Goal: Task Accomplishment & Management: Manage account settings

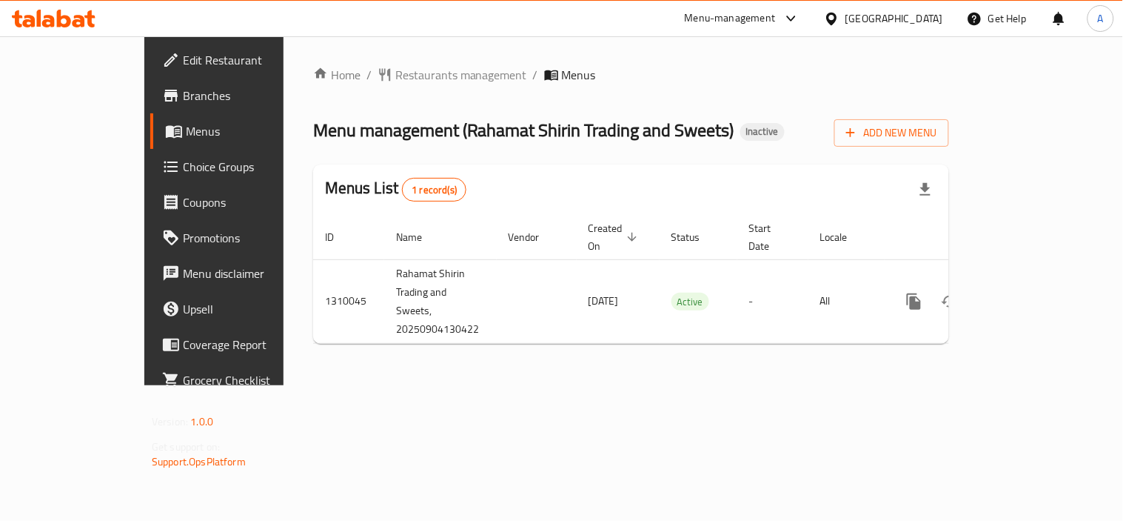
click at [737, 354] on div "Home / Restaurants management / Menus Menu management ( Rahamat Shirin Trading …" at bounding box center [631, 210] width 695 height 349
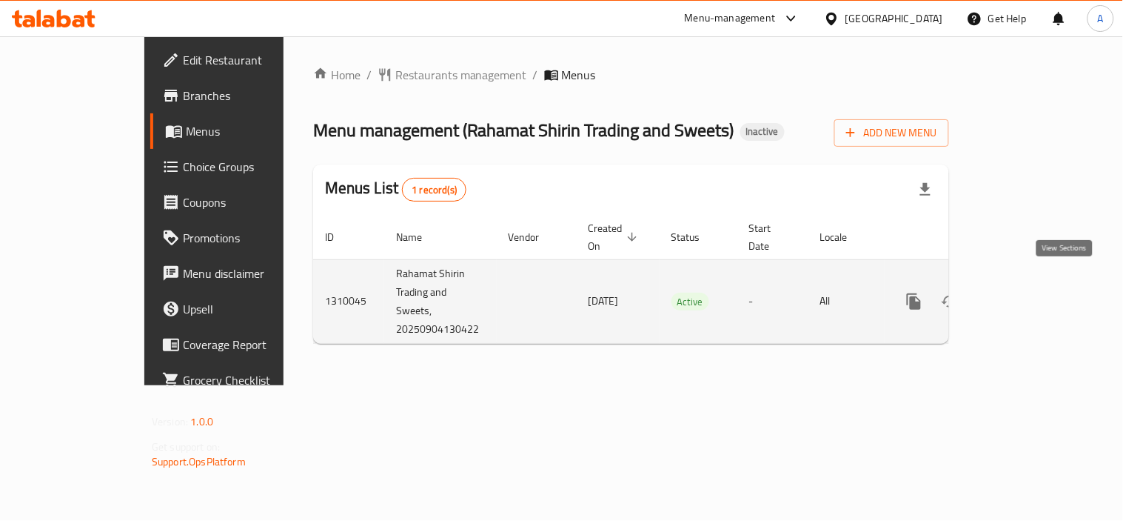
click at [1030, 292] on icon "enhanced table" at bounding box center [1021, 301] width 18 height 18
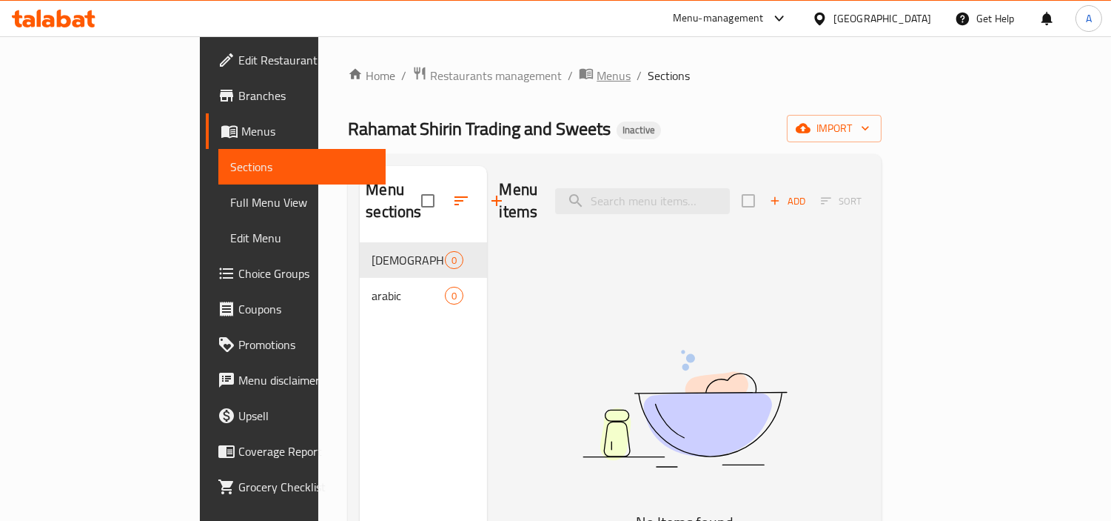
click at [597, 74] on span "Menus" at bounding box center [614, 76] width 34 height 18
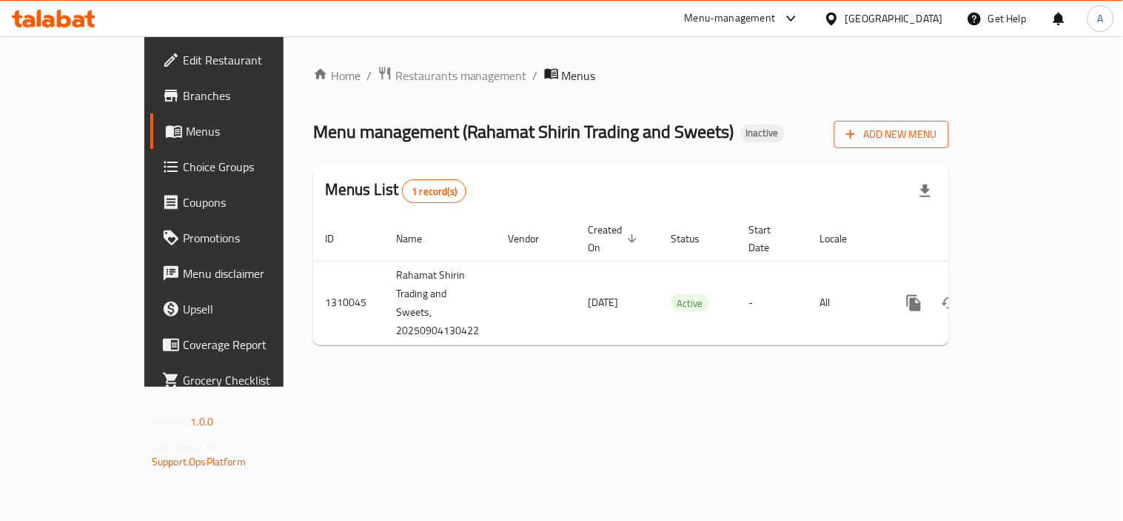
click at [937, 127] on span "Add New Menu" at bounding box center [891, 134] width 91 height 19
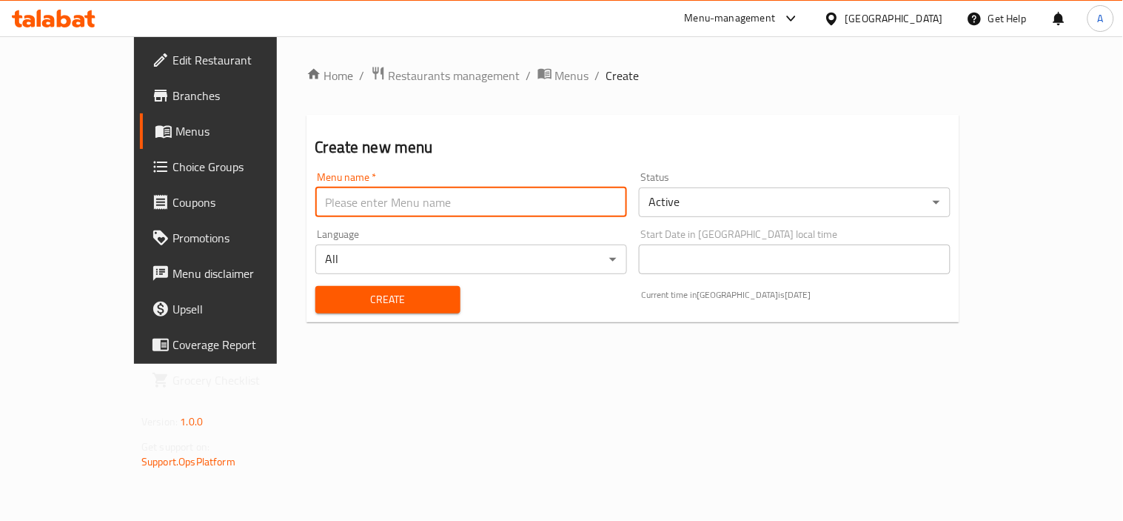
click at [376, 197] on input "text" at bounding box center [471, 202] width 312 height 30
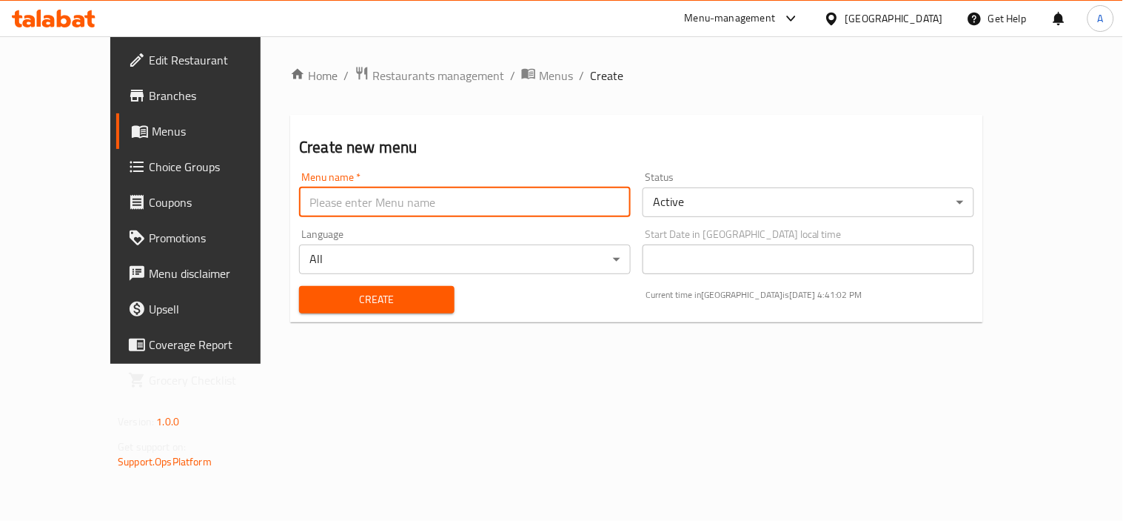
paste input "Rahamat Shiri"
type input "Rahamat Shirin New"
click at [421, 306] on button "Create" at bounding box center [377, 299] width 156 height 27
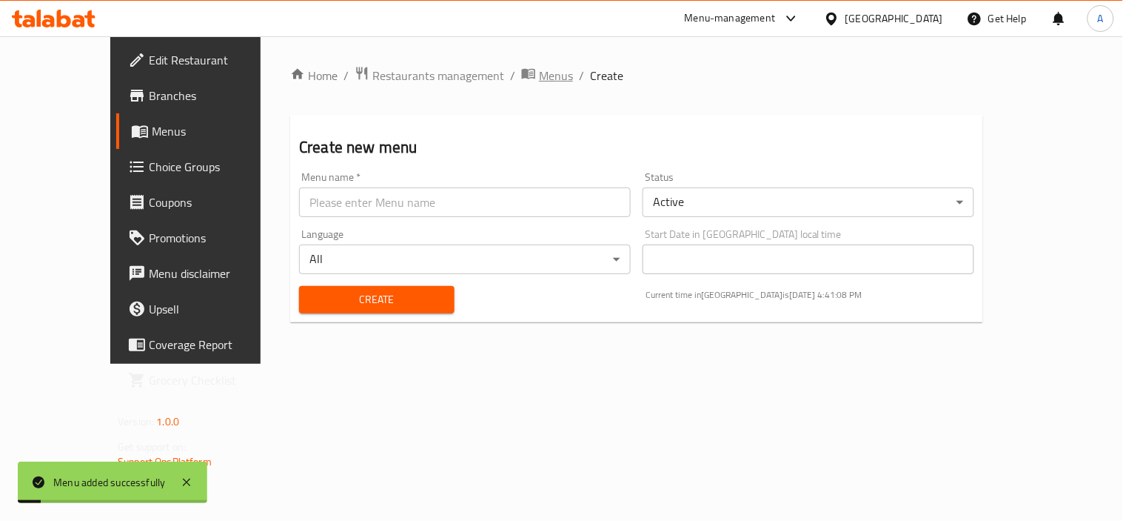
click at [539, 75] on span "Menus" at bounding box center [556, 76] width 34 height 18
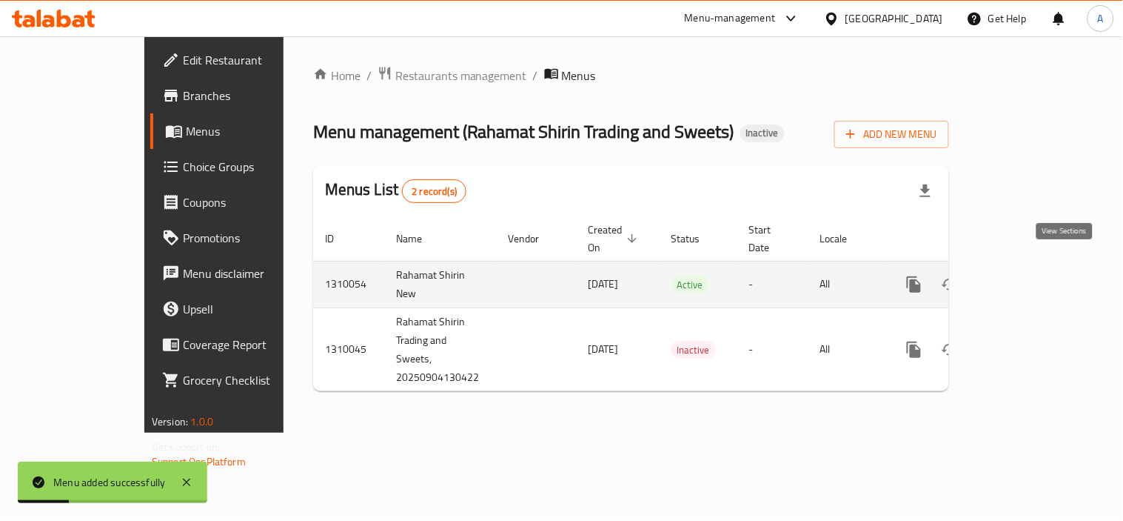
click at [1030, 275] on icon "enhanced table" at bounding box center [1021, 284] width 18 height 18
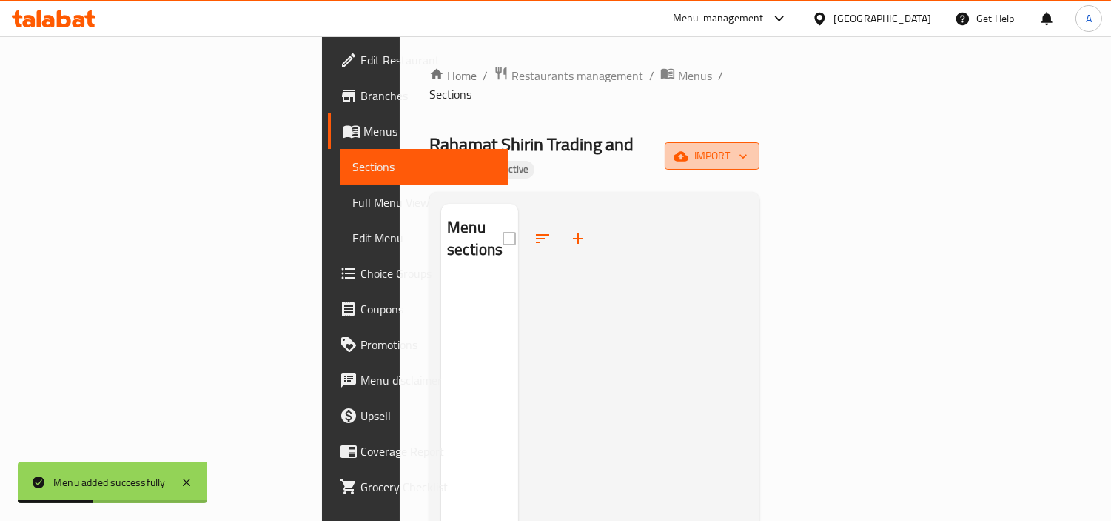
click at [748, 147] on span "import" at bounding box center [712, 156] width 71 height 19
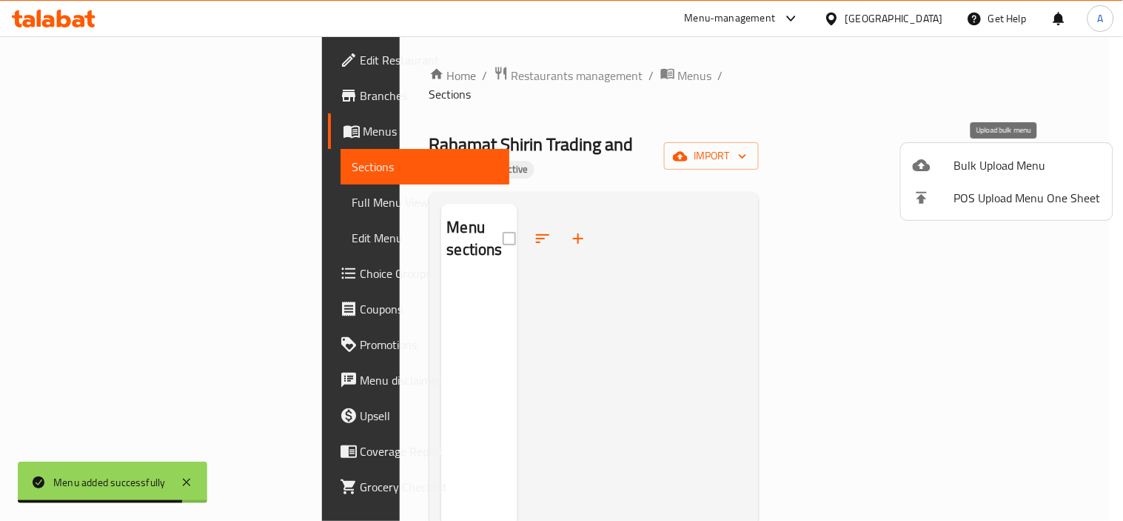
click at [956, 164] on span "Bulk Upload Menu" at bounding box center [1028, 165] width 147 height 18
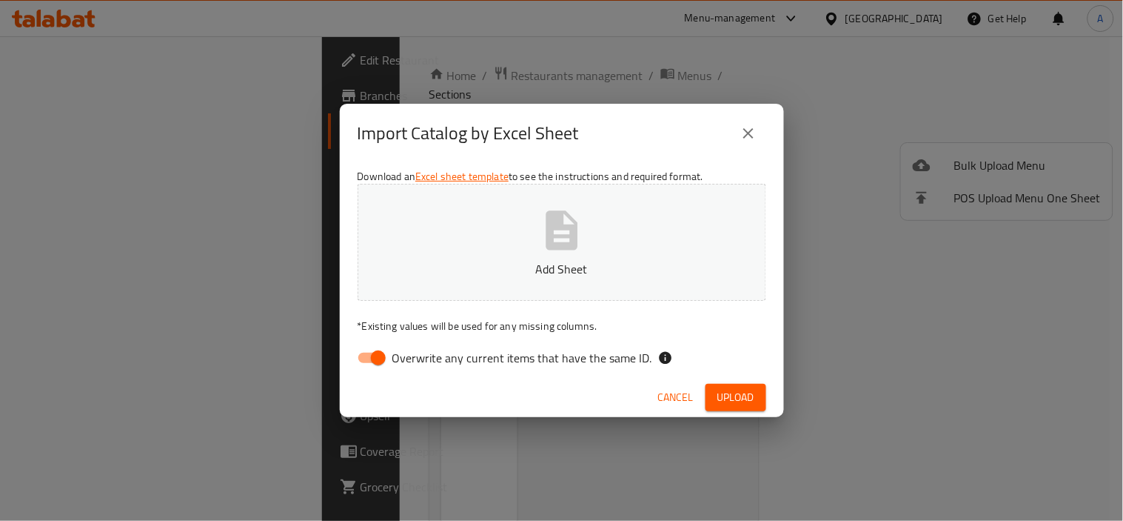
click at [561, 243] on icon "button" at bounding box center [562, 229] width 32 height 39
click at [715, 401] on button "Upload" at bounding box center [736, 397] width 61 height 27
click at [752, 130] on icon "close" at bounding box center [749, 133] width 18 height 18
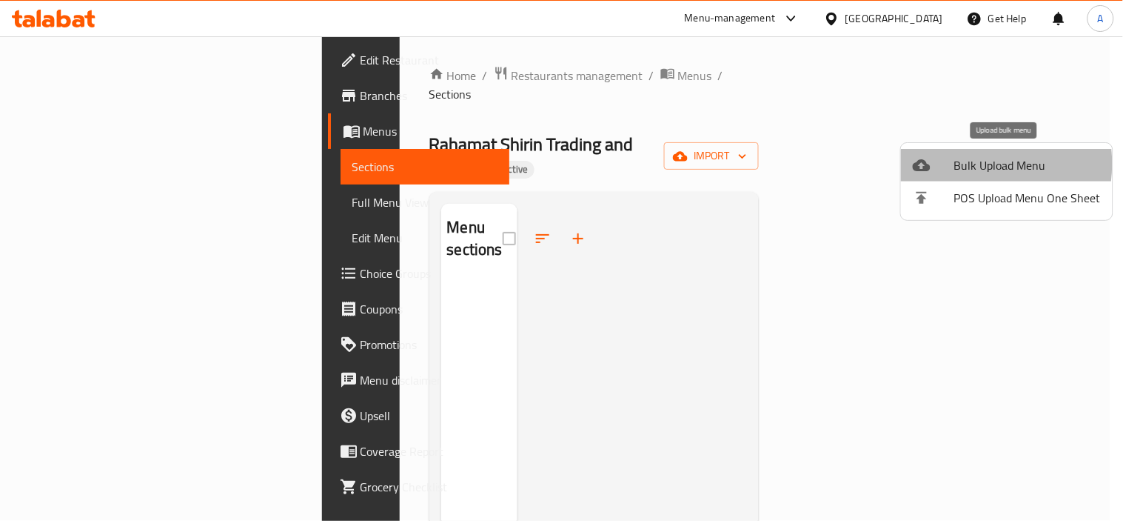
click at [970, 164] on span "Bulk Upload Menu" at bounding box center [1028, 165] width 147 height 18
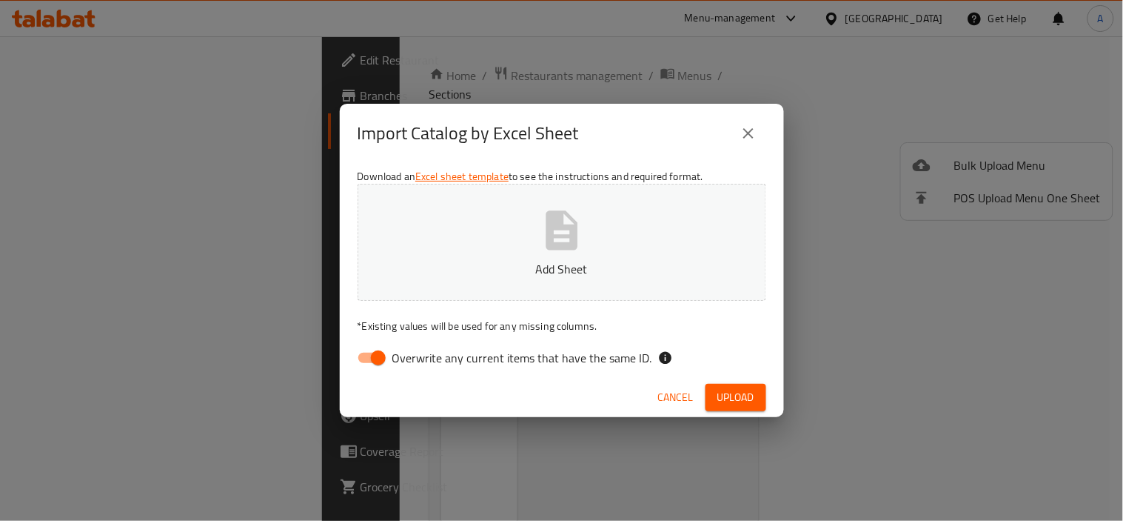
click at [382, 357] on input "Overwrite any current items that have the same ID." at bounding box center [378, 358] width 84 height 28
checkbox input "false"
click at [564, 243] on icon "button" at bounding box center [562, 229] width 32 height 39
click at [732, 398] on span "Upload" at bounding box center [736, 397] width 37 height 19
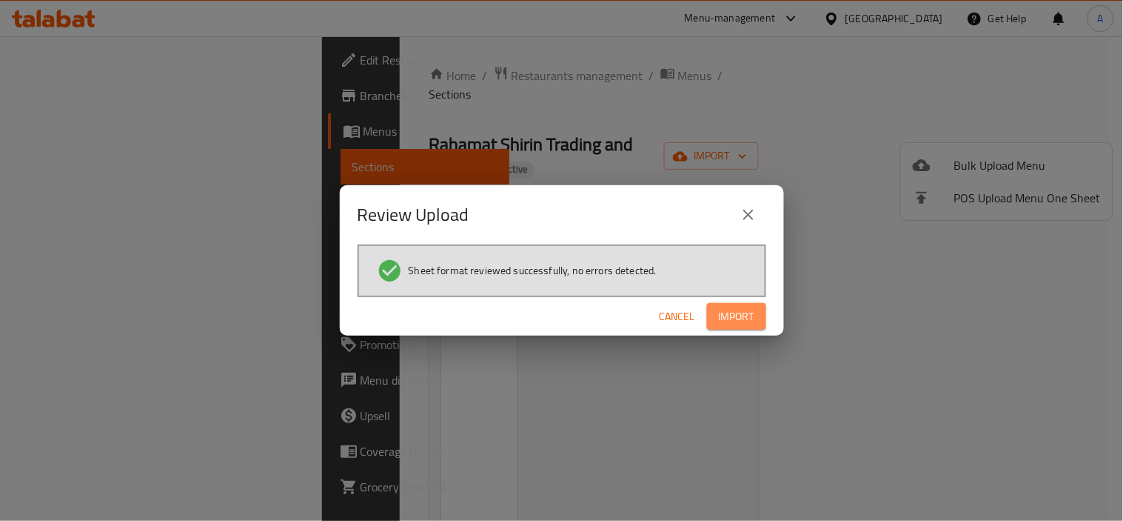
click at [738, 318] on span "Import" at bounding box center [737, 316] width 36 height 19
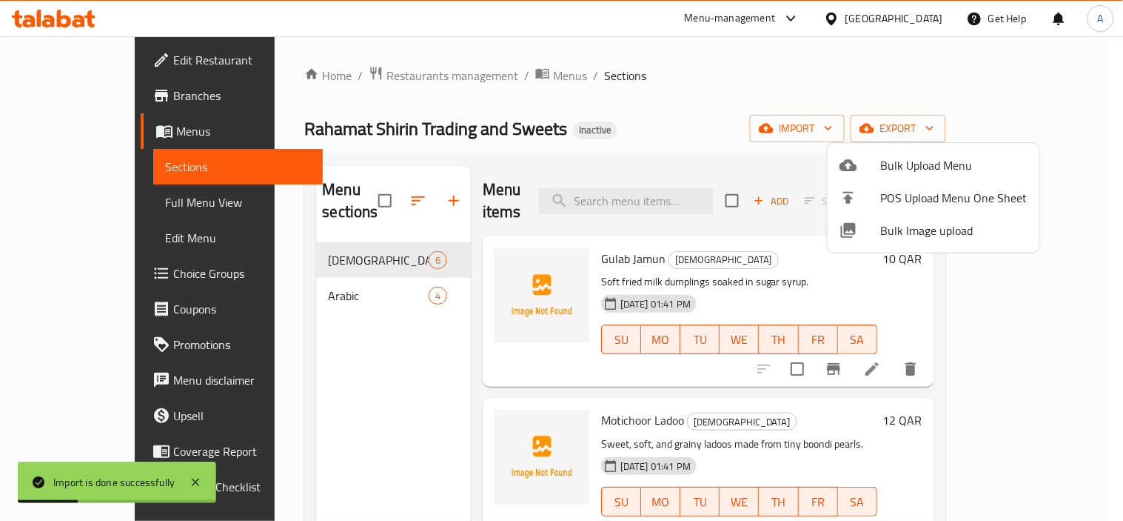
drag, startPoint x: 664, startPoint y: 95, endPoint x: 678, endPoint y: 104, distance: 17.0
click at [675, 101] on div at bounding box center [561, 260] width 1123 height 521
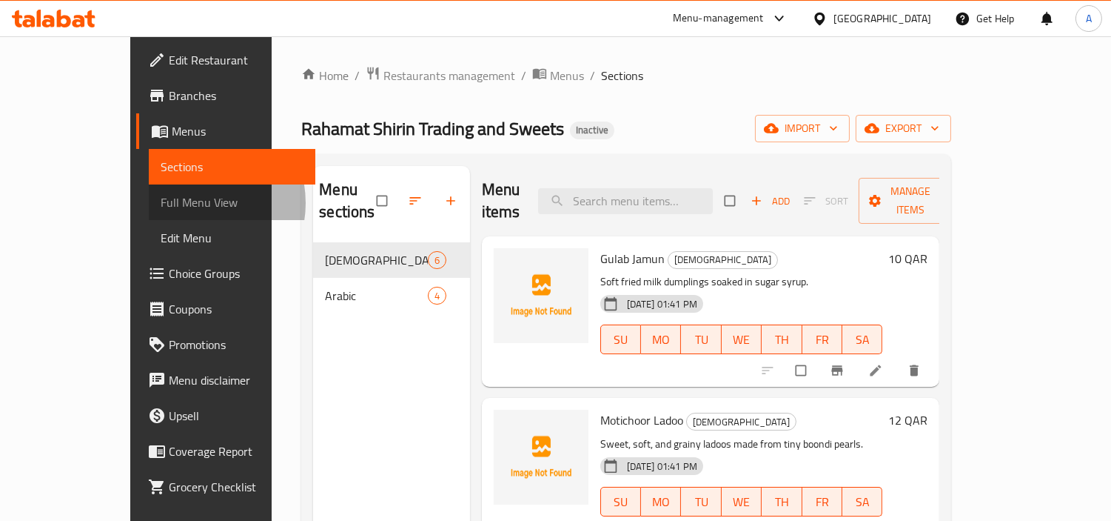
click at [161, 203] on span "Full Menu View" at bounding box center [233, 202] width 144 height 18
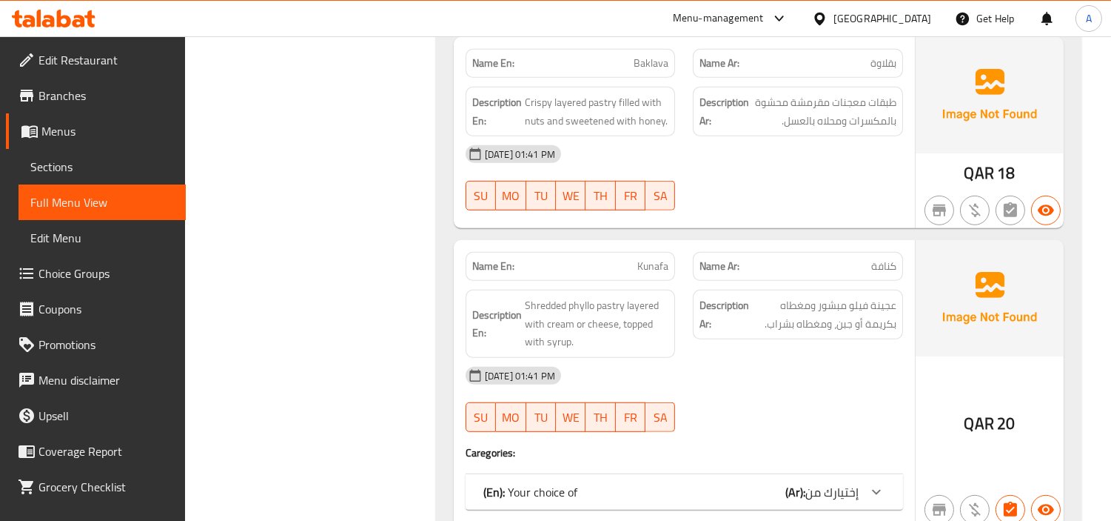
scroll to position [1654, 0]
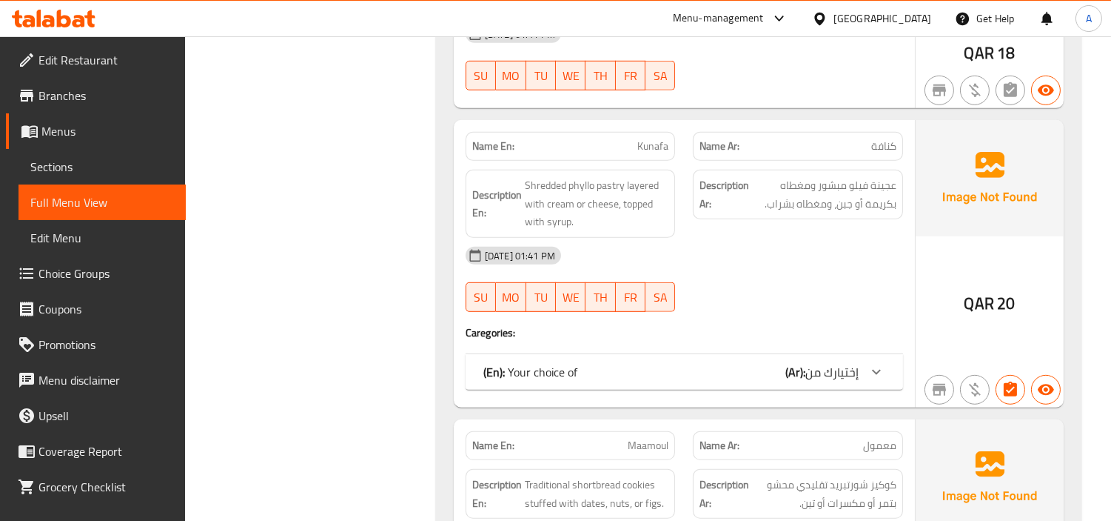
click at [650, 363] on div "(En): Your choice of (Ar): إختيارك من" at bounding box center [671, 372] width 375 height 18
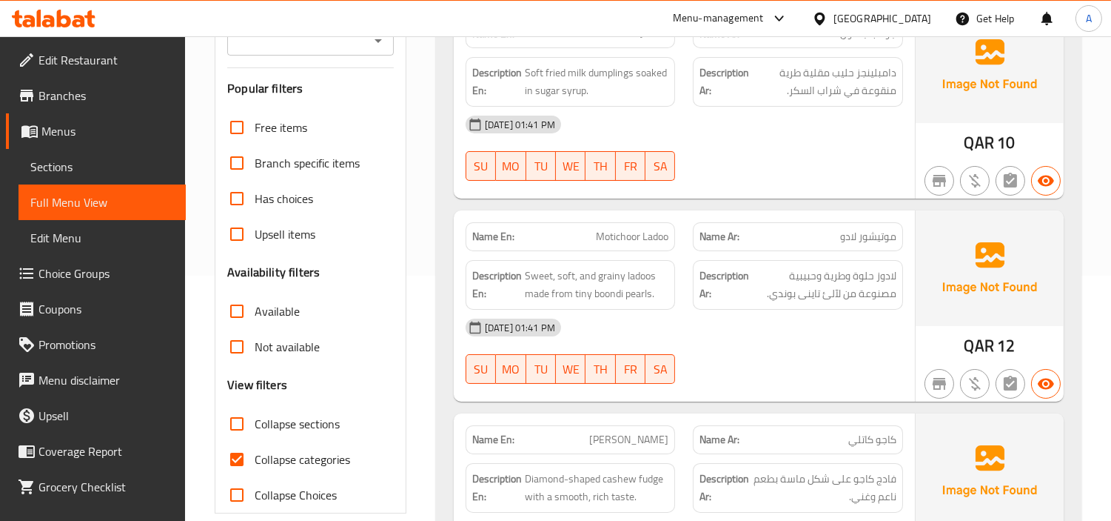
scroll to position [337, 0]
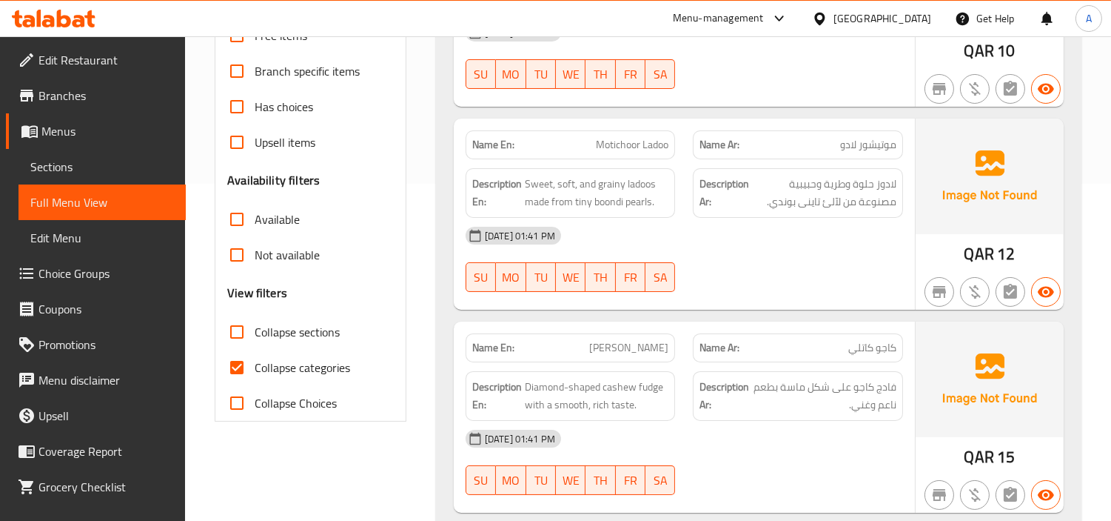
click at [234, 367] on input "Collapse categories" at bounding box center [237, 368] width 36 height 36
checkbox input "false"
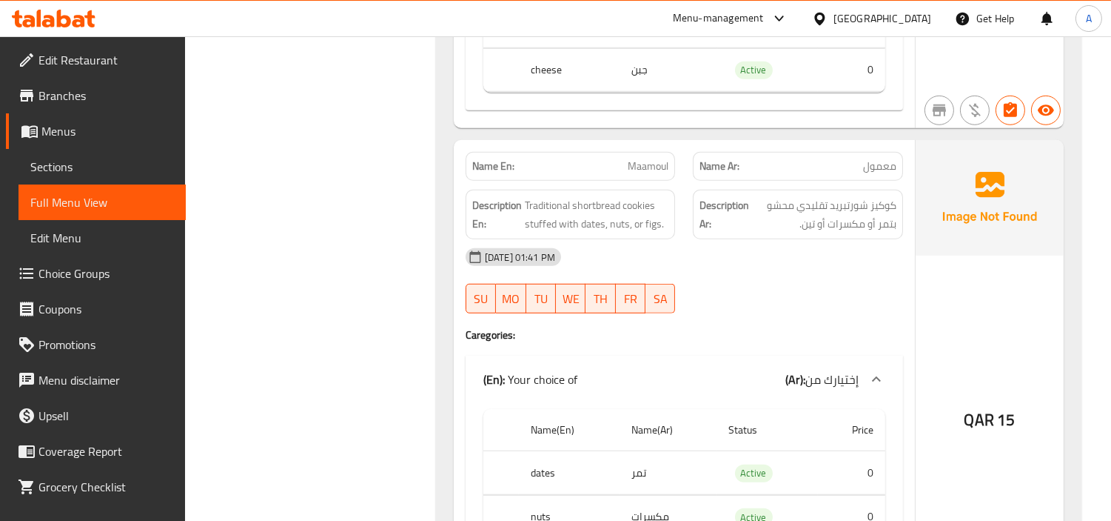
scroll to position [2070, 0]
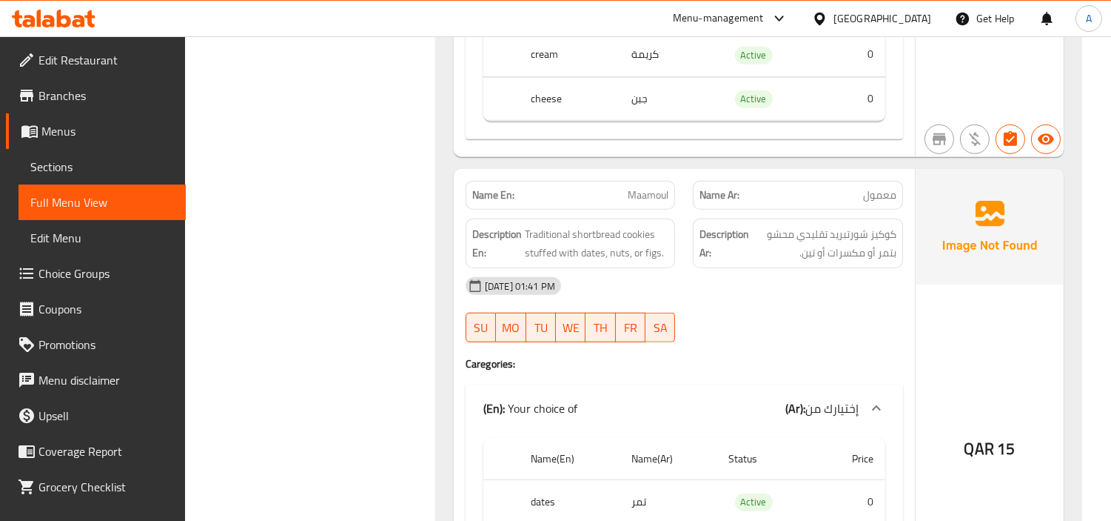
click at [646, 187] on span "Maamoul" at bounding box center [648, 195] width 41 height 16
copy span "Maamoul"
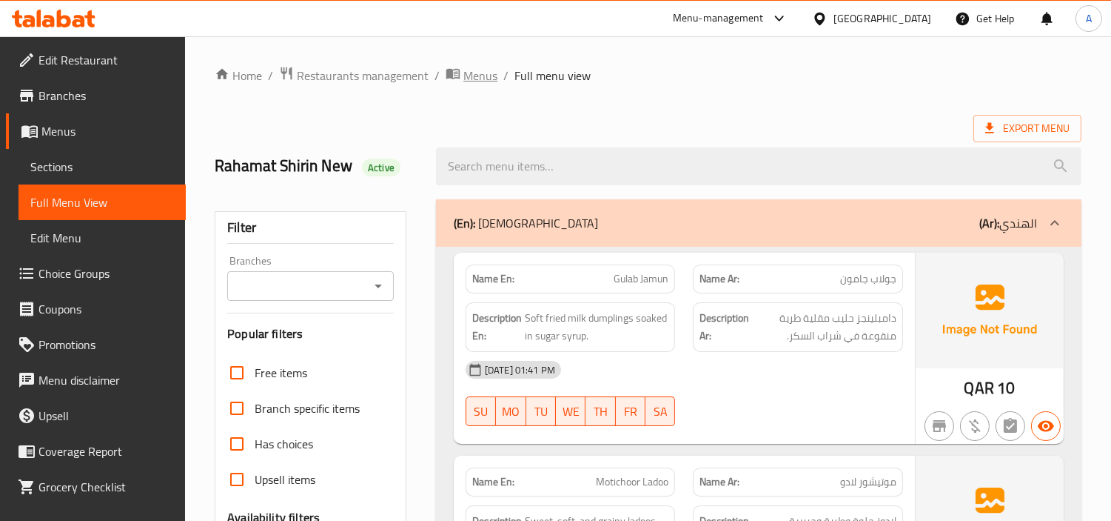
click at [469, 70] on span "Menus" at bounding box center [481, 76] width 34 height 18
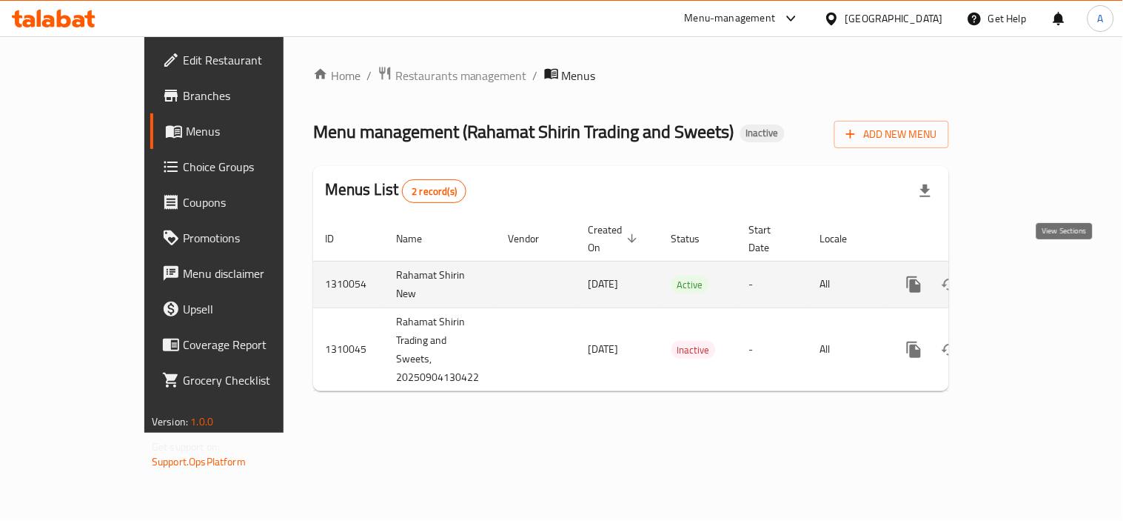
click at [1030, 275] on icon "enhanced table" at bounding box center [1021, 284] width 18 height 18
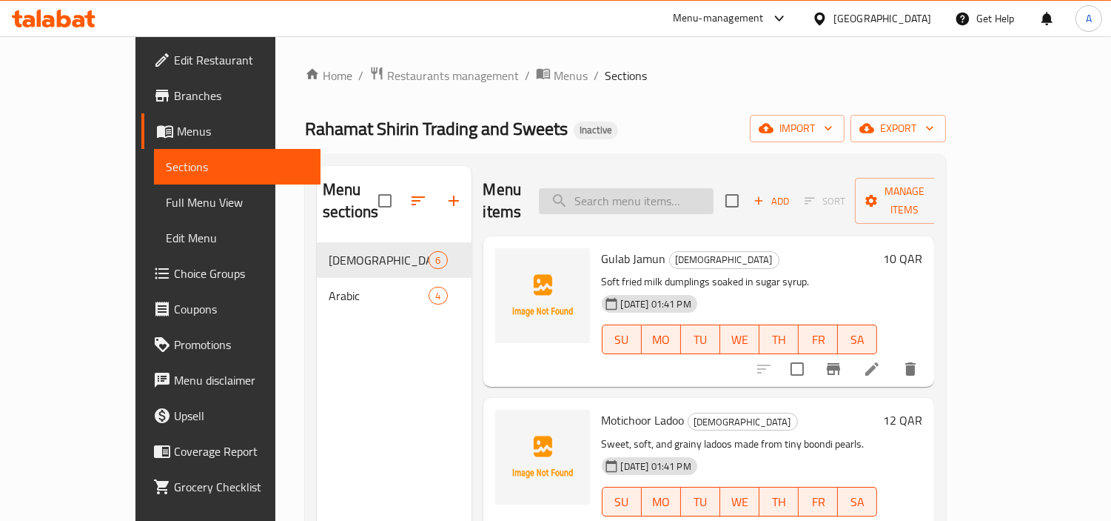
click at [686, 198] on input "search" at bounding box center [626, 201] width 175 height 26
paste input "Maamoul"
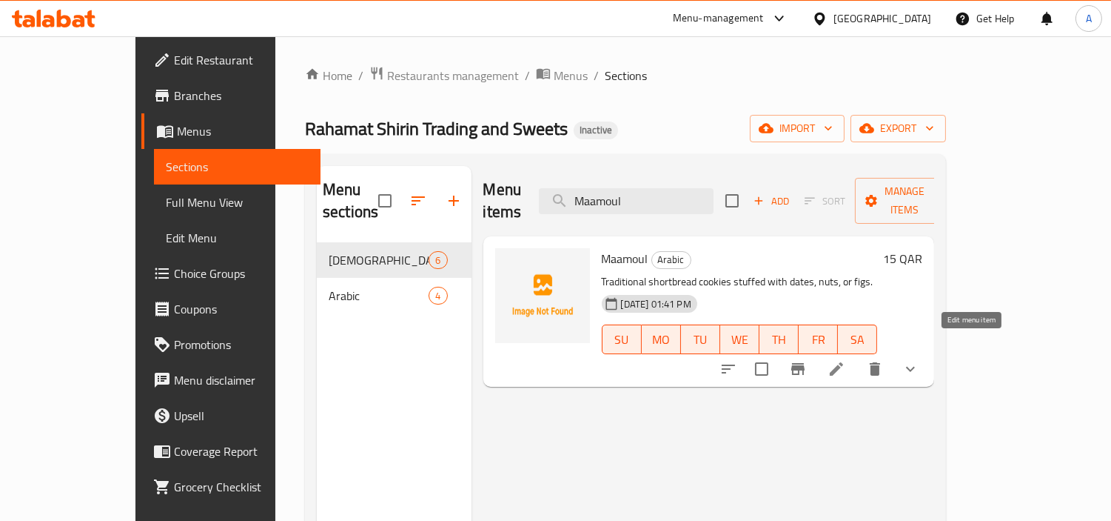
type input "Maamoul"
click at [846, 360] on icon at bounding box center [837, 369] width 18 height 18
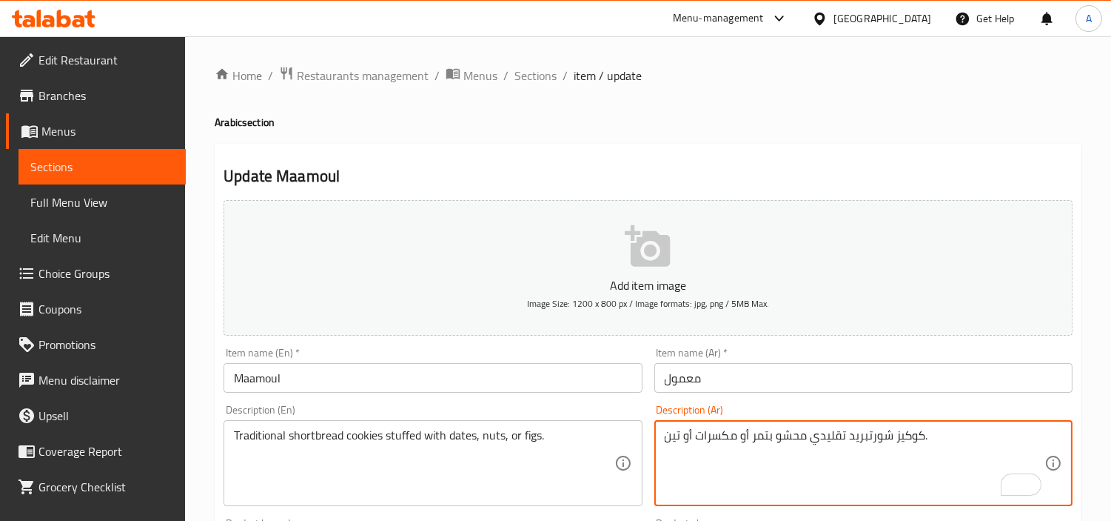
click at [815, 441] on textarea "كوكيز شورتبريد تقليدي محشو بتمر أو مكسرات أو تين." at bounding box center [855, 463] width 380 height 70
click at [894, 434] on textarea "كوكيز شورتبريد تقليدية محشو بتمر أو مكسرات أو تين." at bounding box center [855, 463] width 380 height 70
click at [864, 442] on textarea "كوكيز شورتبريد تقليدية محشوة بتمر أو مكسرات أو تين." at bounding box center [855, 463] width 380 height 70
click at [857, 439] on textarea "كوكيز شورتبريد تقليدية محشوة بتمر، أو مكسرات أو تين." at bounding box center [855, 463] width 380 height 70
click at [855, 435] on textarea "كوكيز شورتبريد تقليدية محشوة بتمر، أو مكسرات أو تين." at bounding box center [855, 463] width 380 height 70
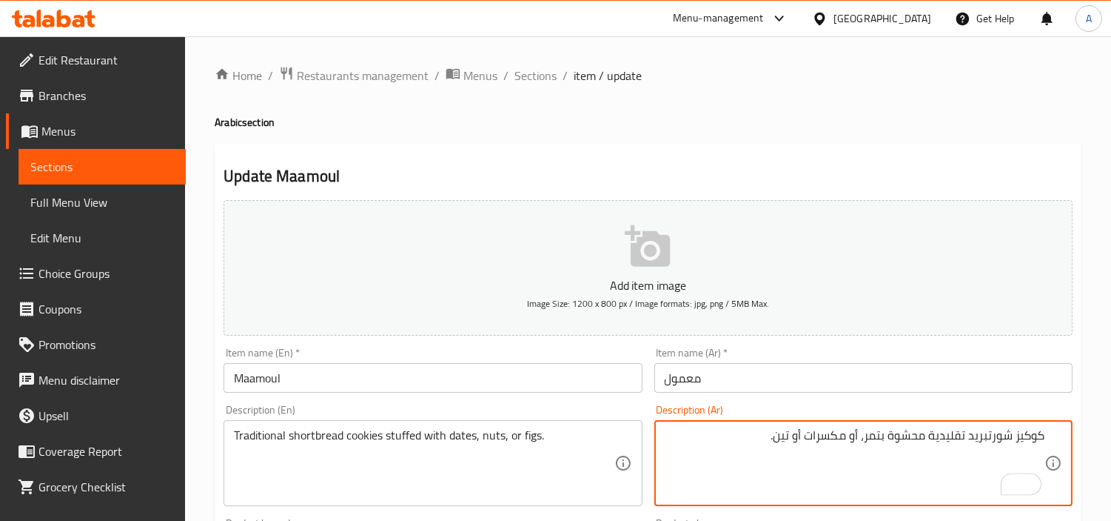
click at [855, 435] on textarea "كوكيز شورتبريد تقليدية محشوة بتمر، أو مكسرات أو تين." at bounding box center [855, 463] width 380 height 70
type textarea "كوكيز شورتبريد تقليدية محشوة بتمر، مكسرات أو تين."
click at [523, 375] on input "Maamoul" at bounding box center [433, 378] width 418 height 30
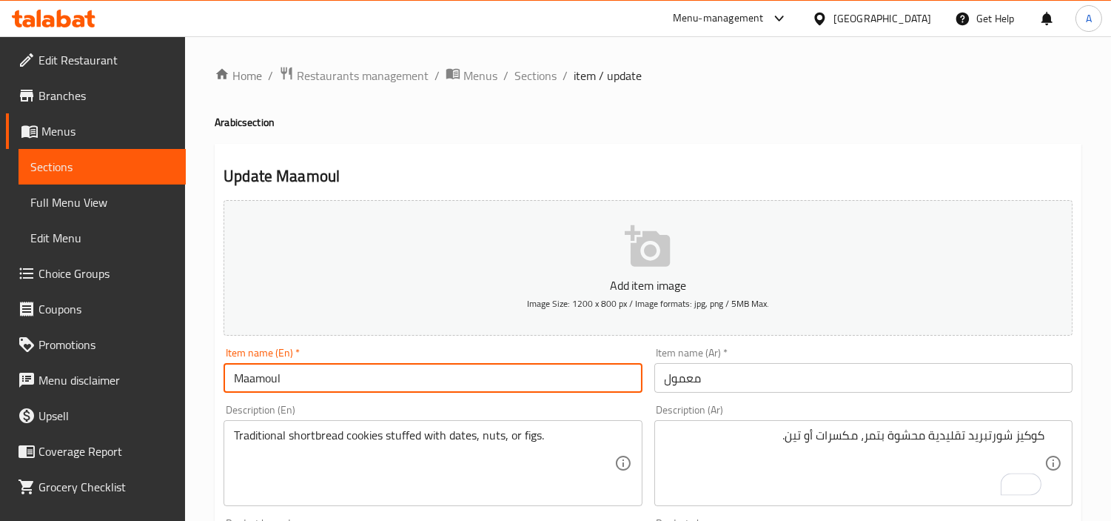
click at [612, 168] on h2 "Update Maamoul" at bounding box center [648, 176] width 849 height 22
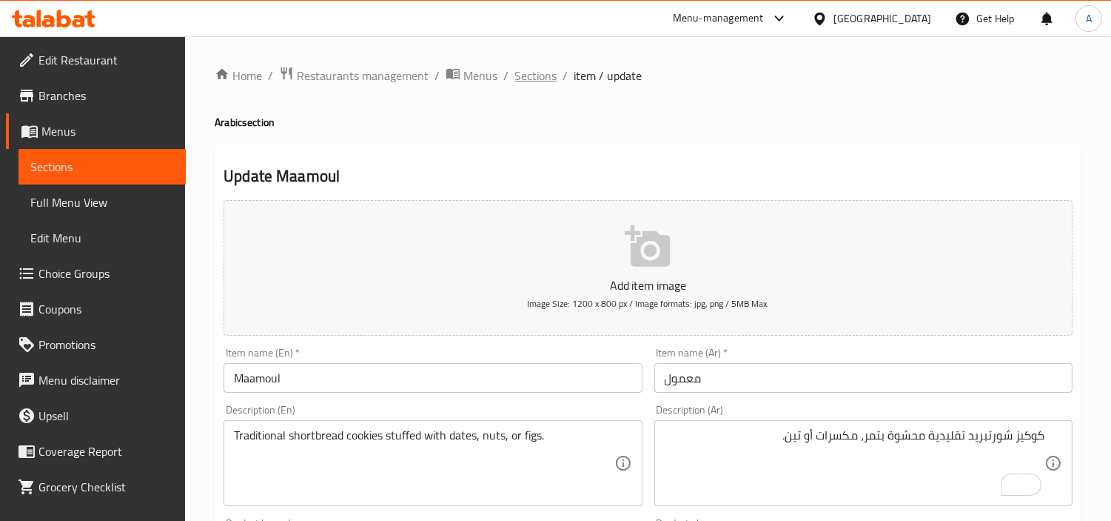
click at [529, 75] on span "Sections" at bounding box center [536, 76] width 42 height 18
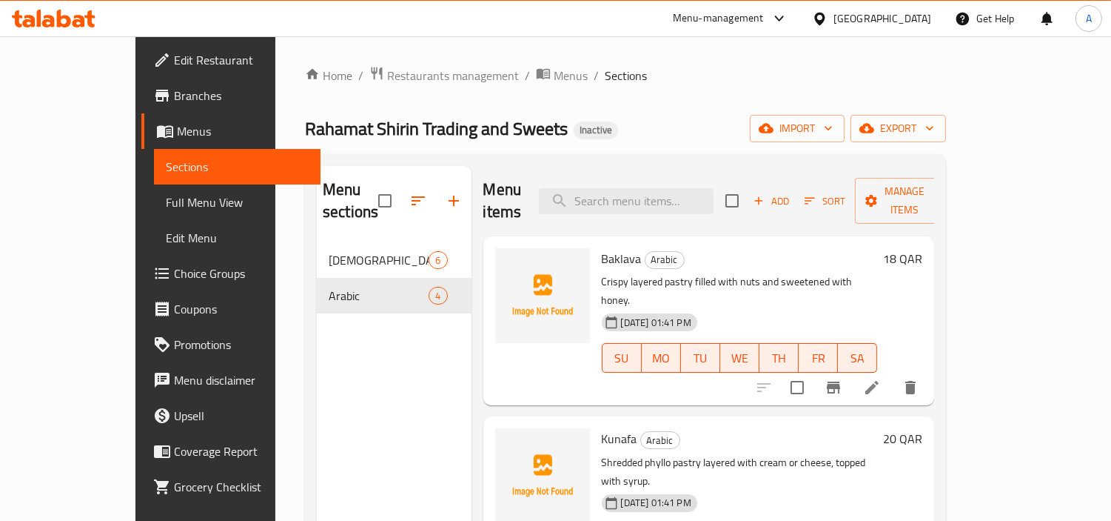
click at [174, 61] on span "Edit Restaurant" at bounding box center [242, 60] width 136 height 18
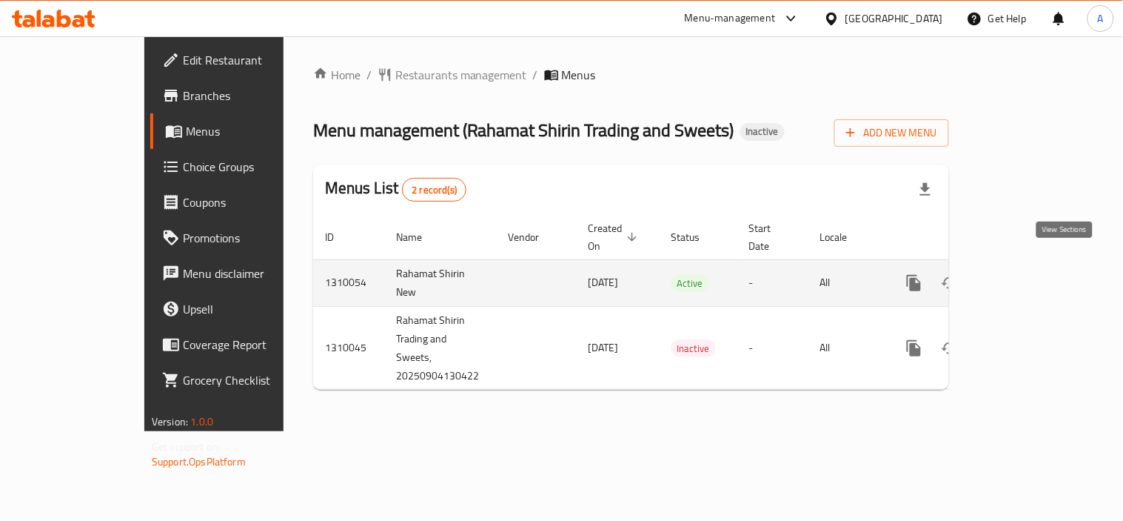
click at [1030, 274] on icon "enhanced table" at bounding box center [1021, 283] width 18 height 18
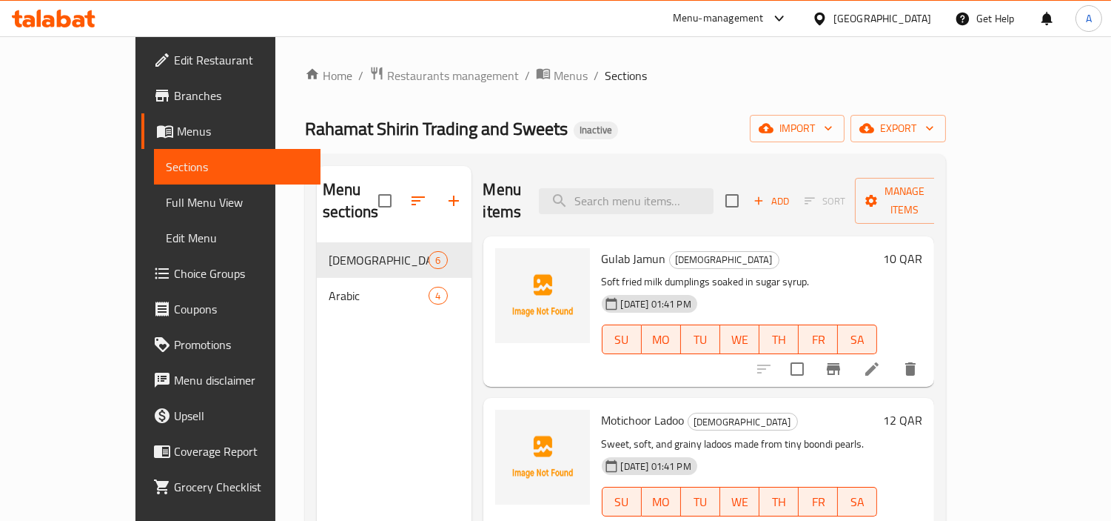
click at [166, 198] on span "Full Menu View" at bounding box center [238, 202] width 144 height 18
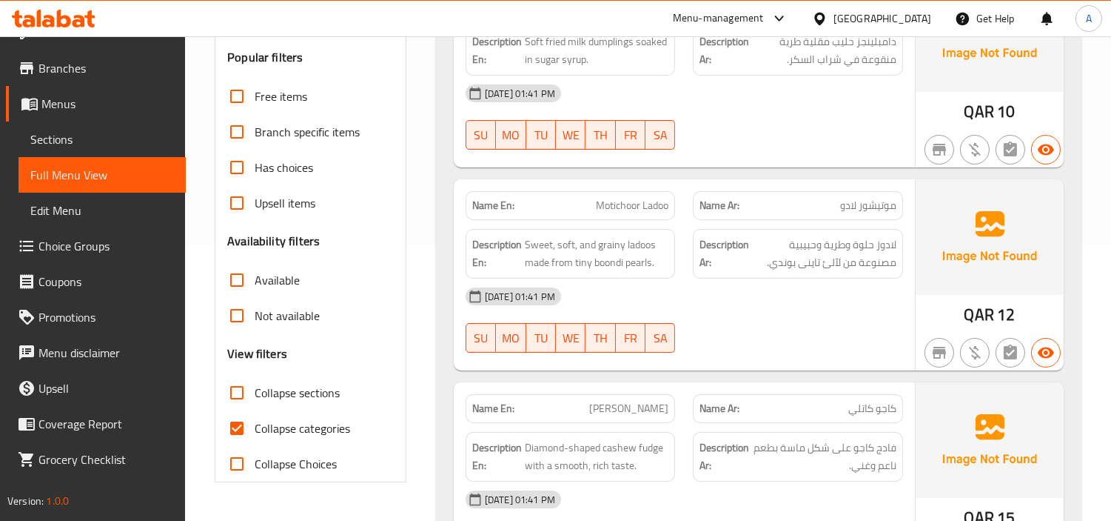
scroll to position [329, 0]
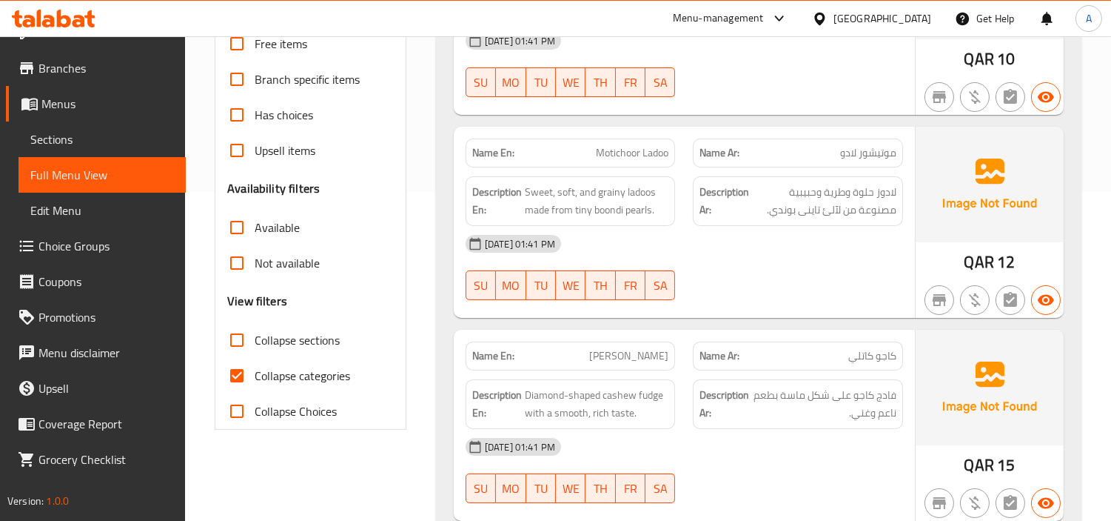
drag, startPoint x: 228, startPoint y: 372, endPoint x: 249, endPoint y: 372, distance: 20.7
click at [230, 372] on input "Collapse categories" at bounding box center [237, 376] width 36 height 36
checkbox input "false"
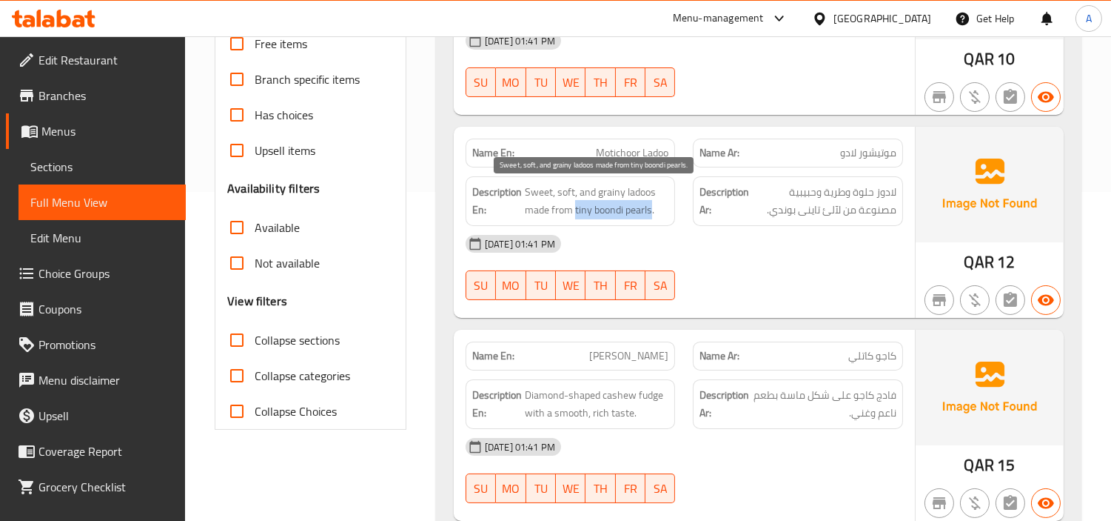
drag, startPoint x: 575, startPoint y: 210, endPoint x: 652, endPoint y: 210, distance: 77.0
click at [652, 210] on span "Sweet, soft, and grainy ladoos made from tiny boondi pearls." at bounding box center [597, 201] width 144 height 36
click at [639, 205] on span "Sweet, soft, and grainy ladoos made from tiny boondi pearls." at bounding box center [597, 201] width 144 height 36
click at [605, 212] on span "Sweet, soft, and grainy ladoos made from tiny boondi pearls." at bounding box center [597, 201] width 144 height 36
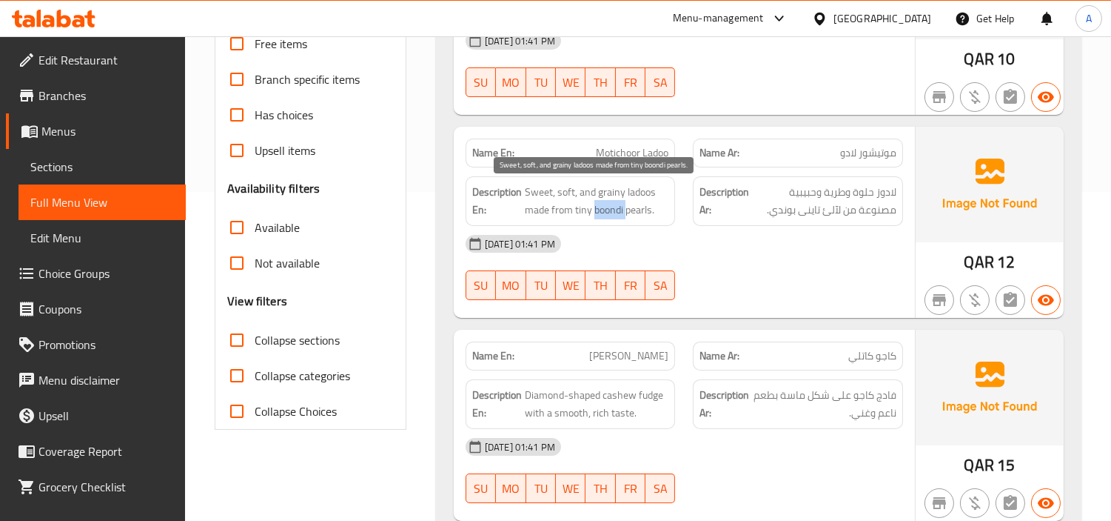
click at [605, 212] on span "Sweet, soft, and grainy ladoos made from tiny boondi pearls." at bounding box center [597, 201] width 144 height 36
copy span "boondi"
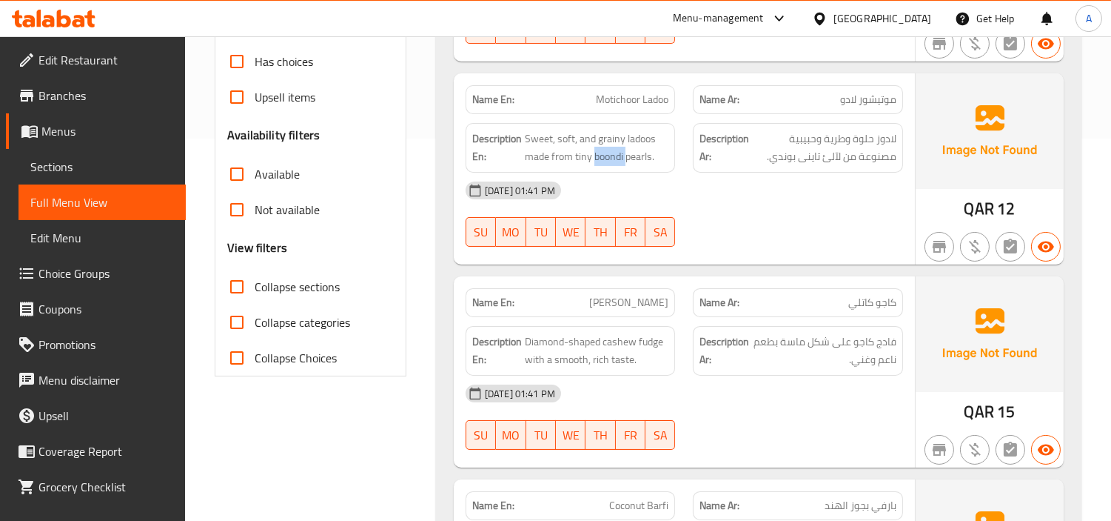
scroll to position [411, 0]
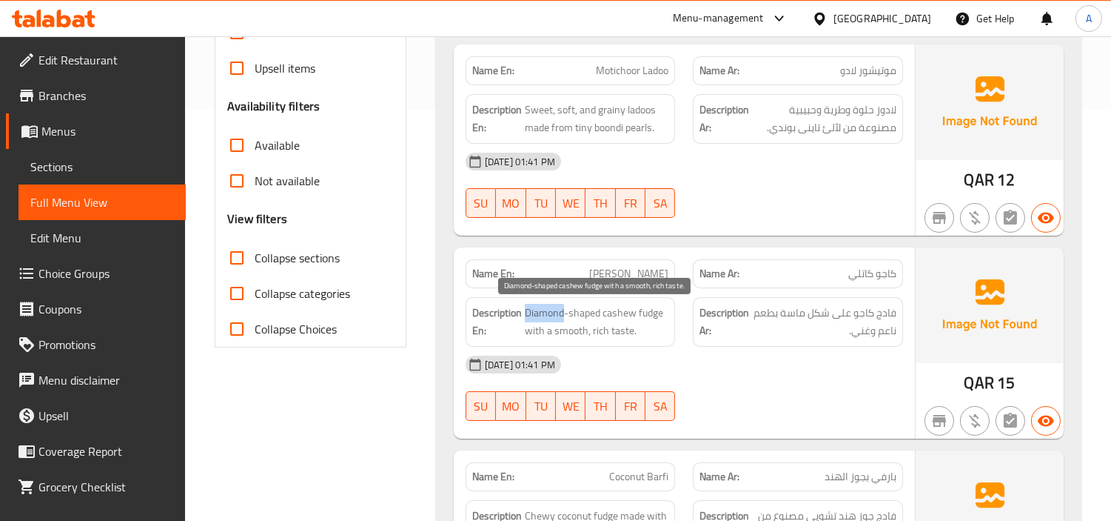
drag, startPoint x: 526, startPoint y: 312, endPoint x: 561, endPoint y: 309, distance: 35.7
click at [561, 309] on span "Diamond-shaped cashew fudge with a smooth, rich taste." at bounding box center [597, 322] width 144 height 36
copy span "Diamond"
click at [633, 269] on span "[PERSON_NAME]" at bounding box center [628, 274] width 79 height 16
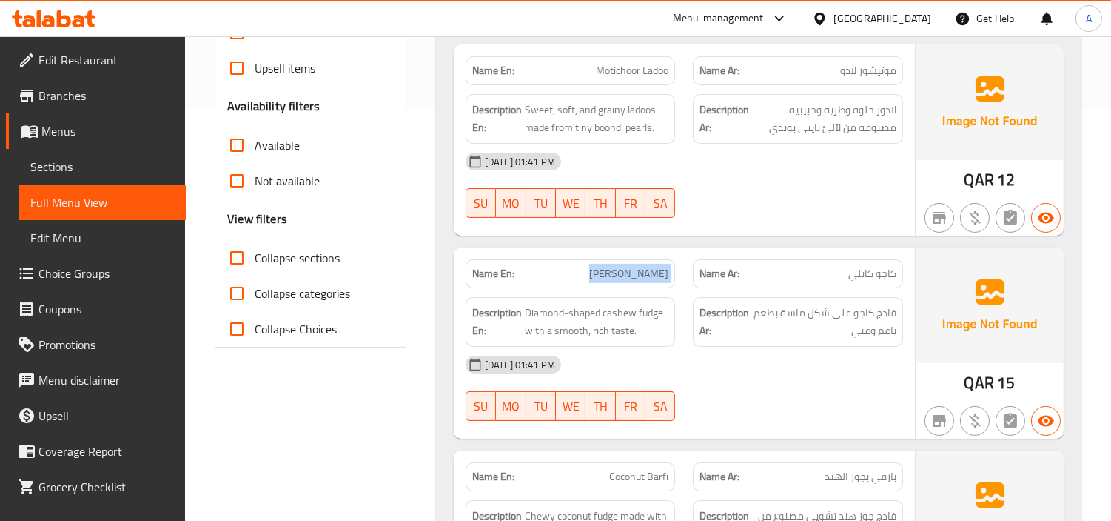
click at [633, 269] on span "[PERSON_NAME]" at bounding box center [628, 274] width 79 height 16
copy span "[PERSON_NAME]"
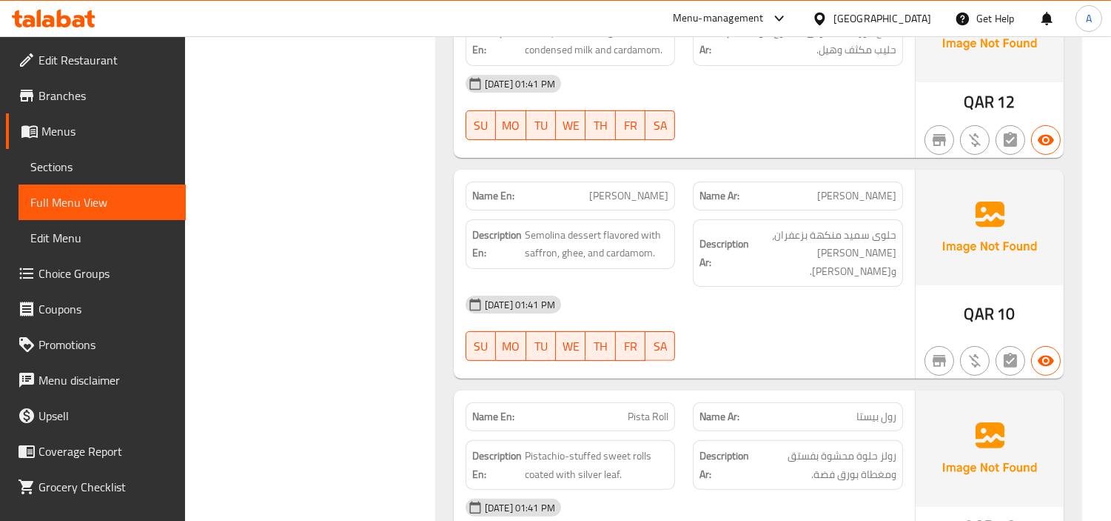
scroll to position [905, 0]
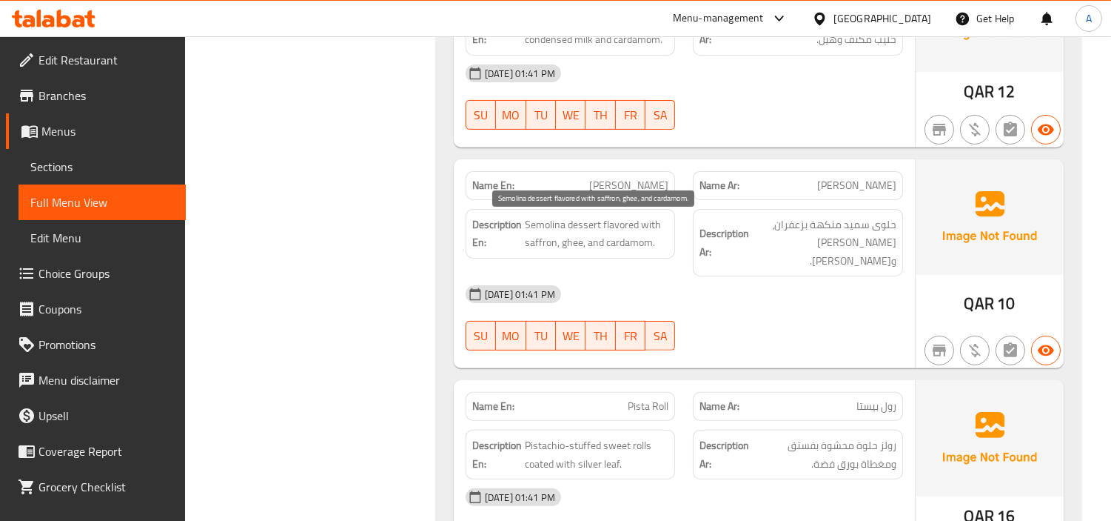
click at [532, 231] on span "Semolina dessert flavored with saffron, ghee, and cardamom." at bounding box center [597, 233] width 144 height 36
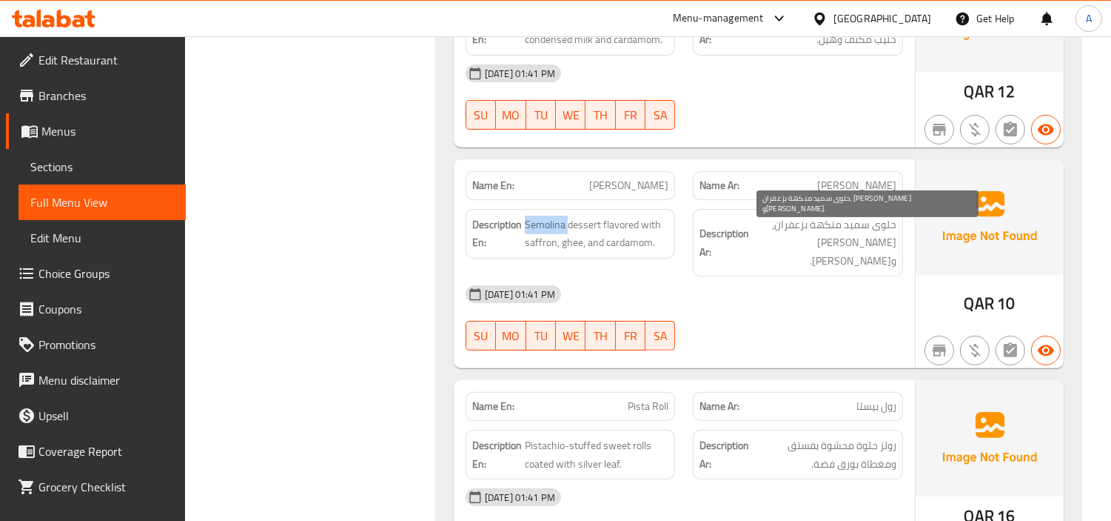
copy span "Semolina"
drag, startPoint x: 846, startPoint y: 225, endPoint x: 868, endPoint y: 225, distance: 21.5
click at [868, 225] on span "حلوى سميد منكهة بزعفران، [PERSON_NAME] و[PERSON_NAME]." at bounding box center [824, 242] width 144 height 55
copy span "سميد"
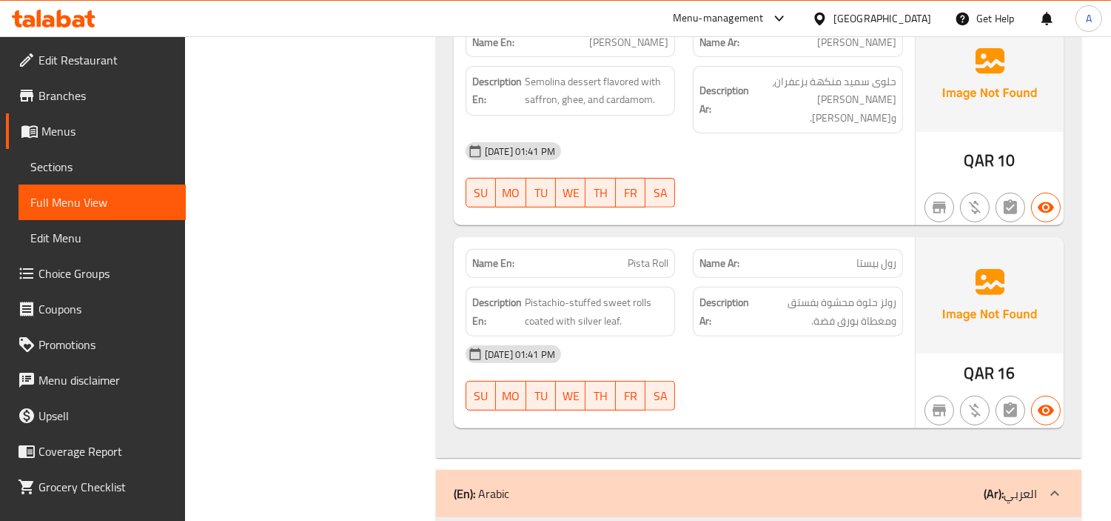
scroll to position [1069, 0]
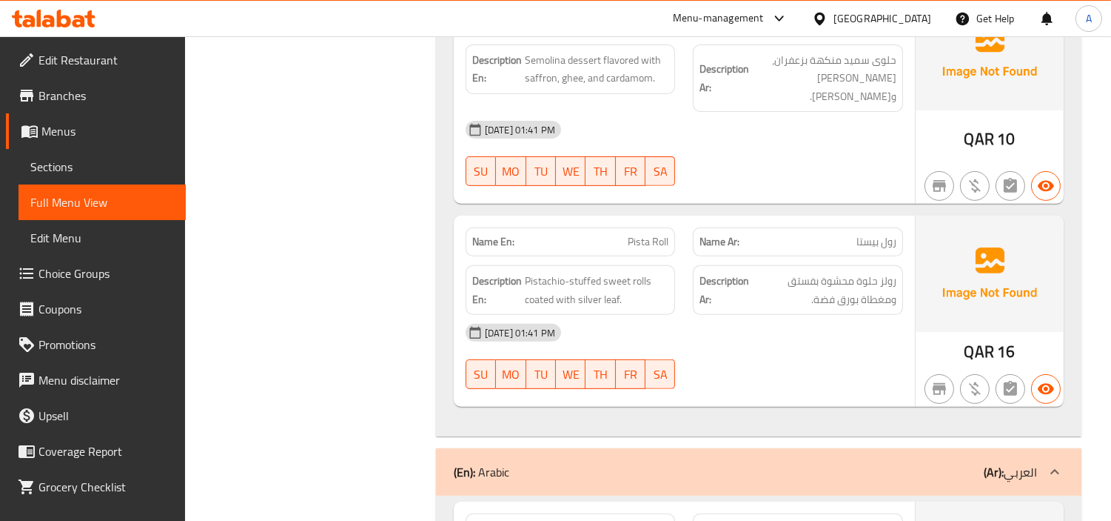
click at [646, 234] on span "Pista Roll" at bounding box center [648, 242] width 41 height 16
click at [642, 234] on span "Pista Roll" at bounding box center [648, 242] width 41 height 16
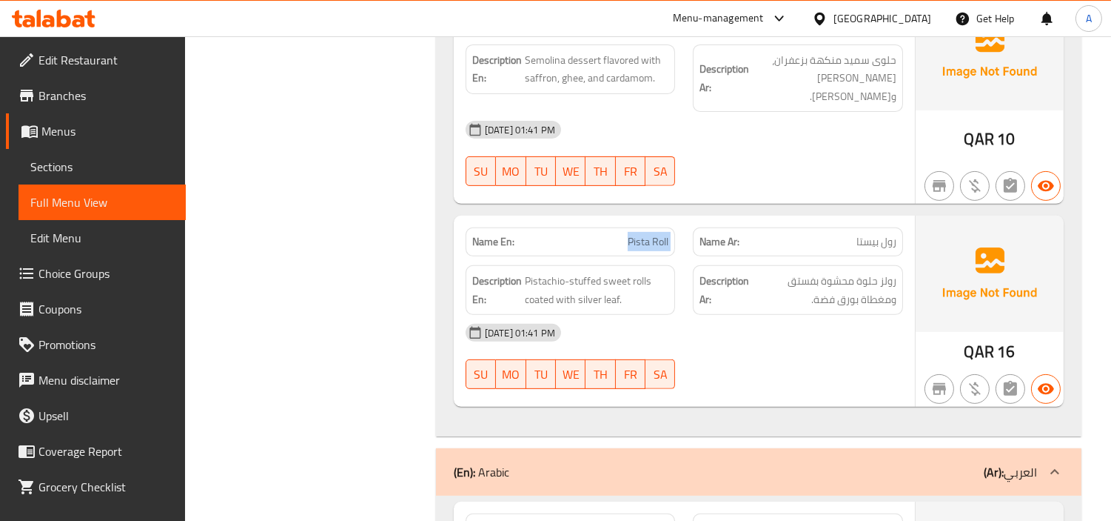
click at [642, 234] on span "Pista Roll" at bounding box center [648, 242] width 41 height 16
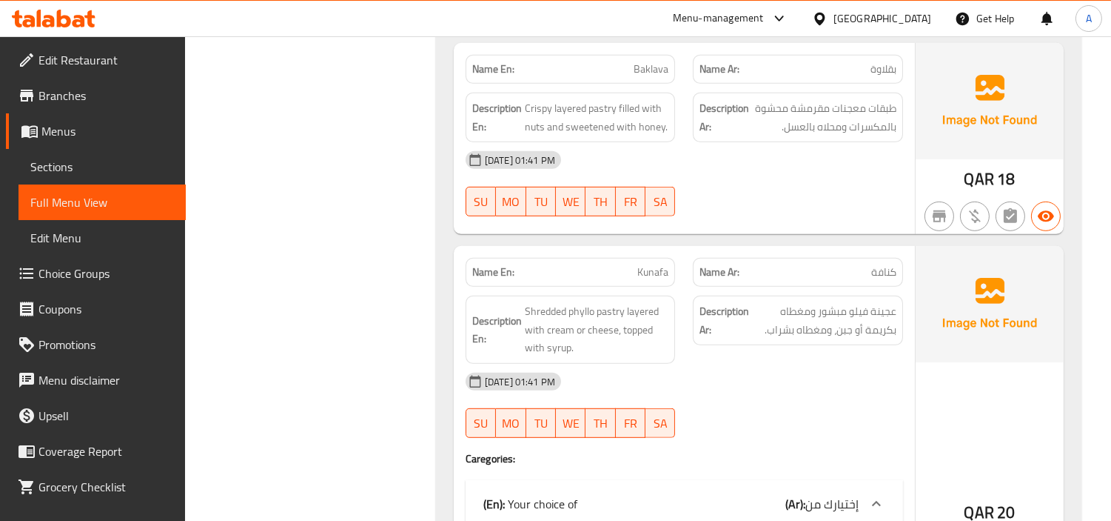
scroll to position [1563, 0]
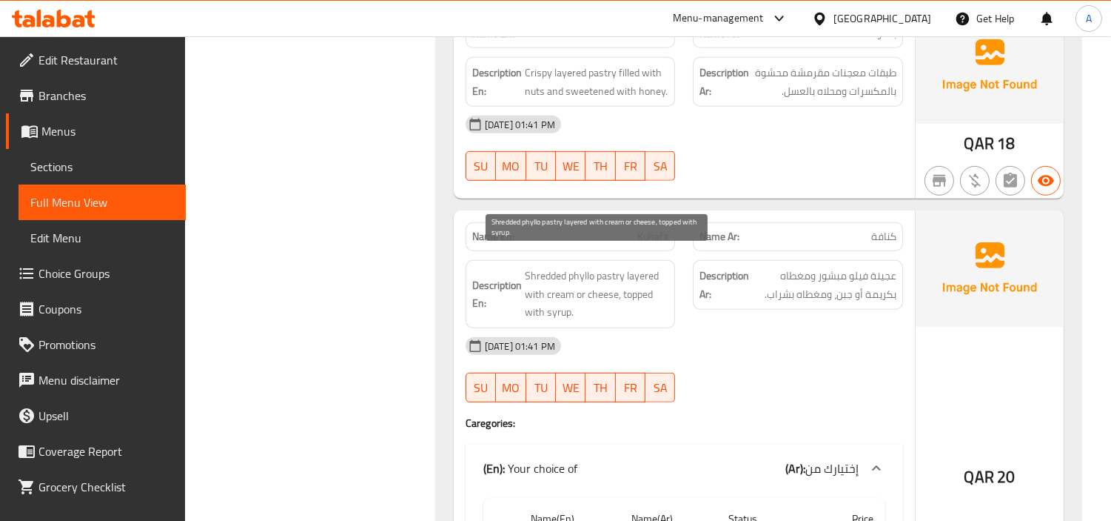
click at [575, 267] on span "Shredded phyllo pastry layered with cream or cheese, topped with syrup." at bounding box center [597, 294] width 144 height 55
copy span "phyllo"
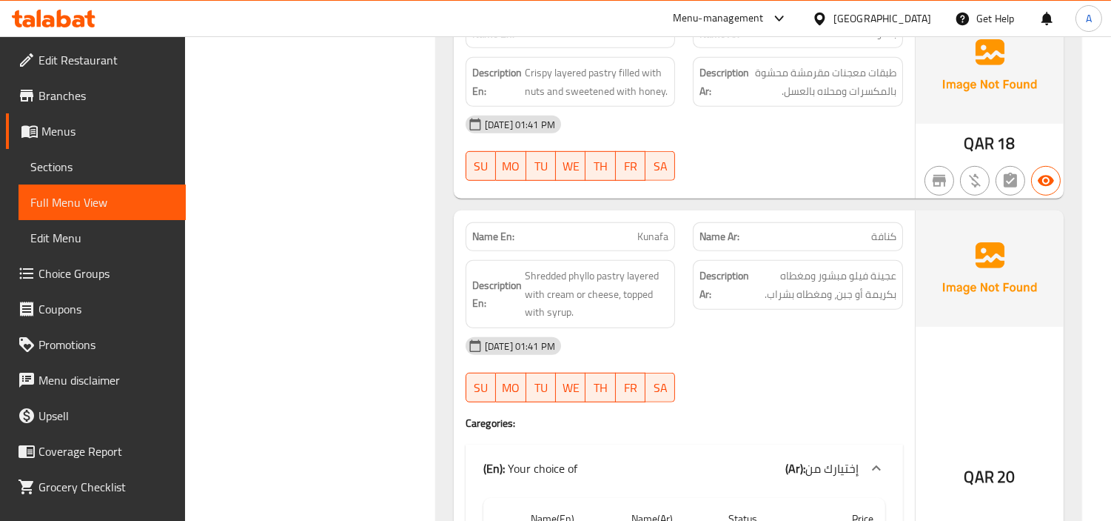
click at [650, 229] on span "Kunafa" at bounding box center [653, 237] width 31 height 16
copy span "Kunafa"
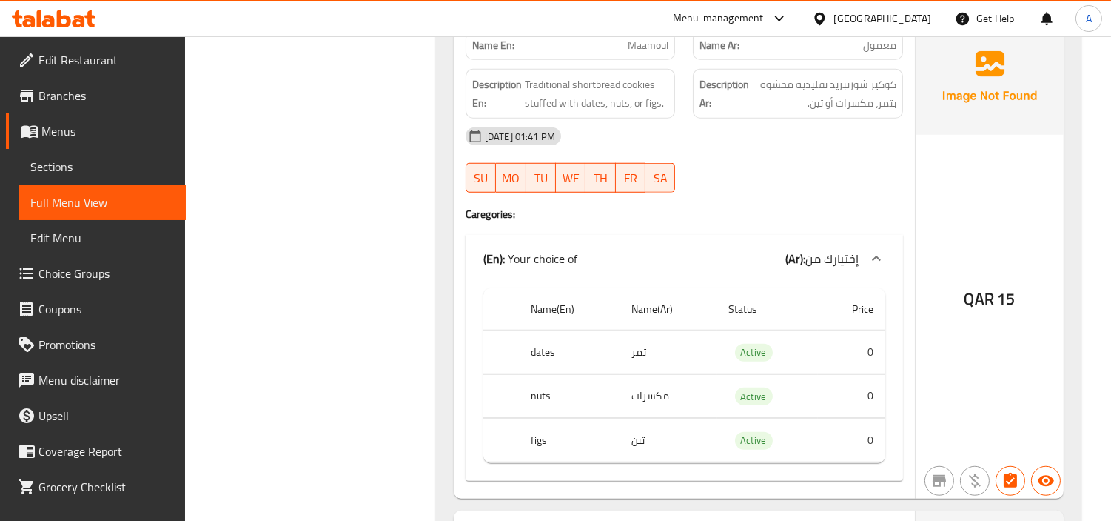
scroll to position [2222, 0]
click at [541, 420] on th "figs" at bounding box center [569, 438] width 101 height 44
copy th "figs"
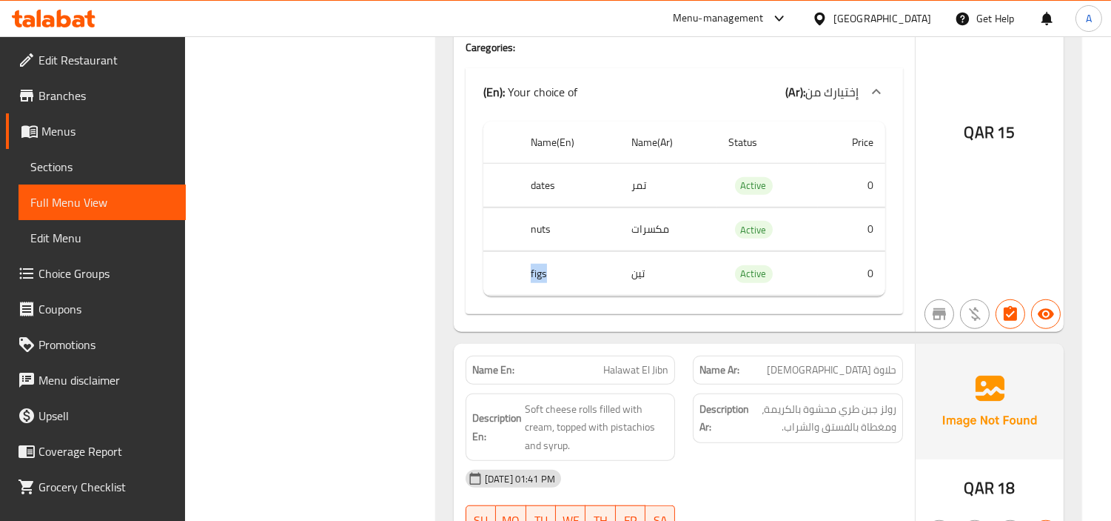
scroll to position [2461, 0]
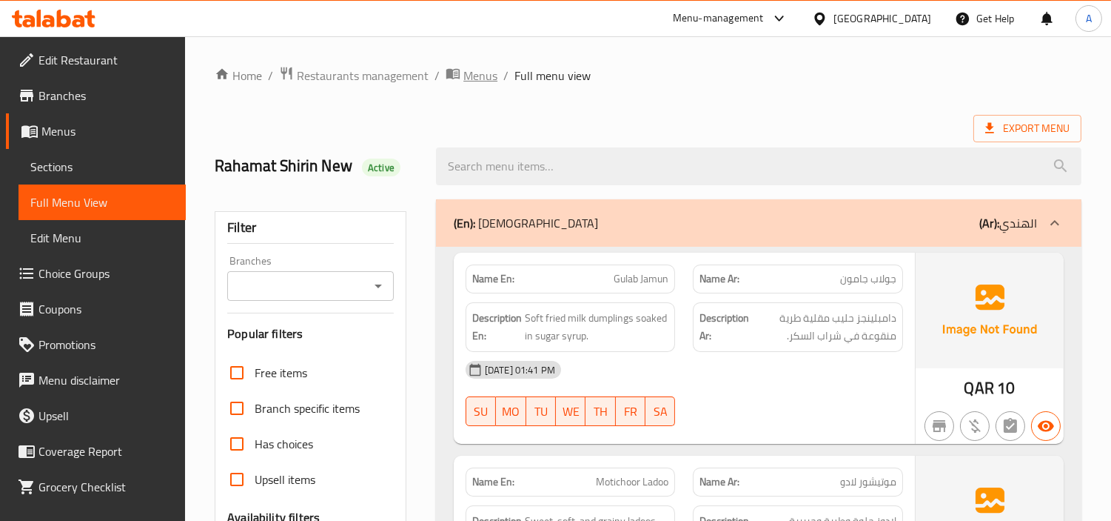
click at [475, 77] on span "Menus" at bounding box center [481, 76] width 34 height 18
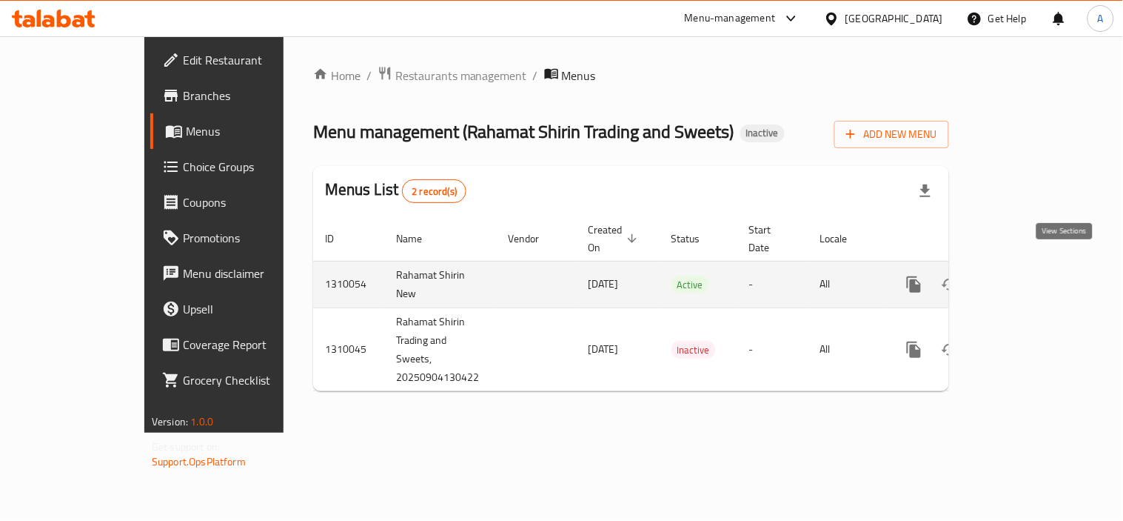
click at [1030, 275] on icon "enhanced table" at bounding box center [1021, 284] width 18 height 18
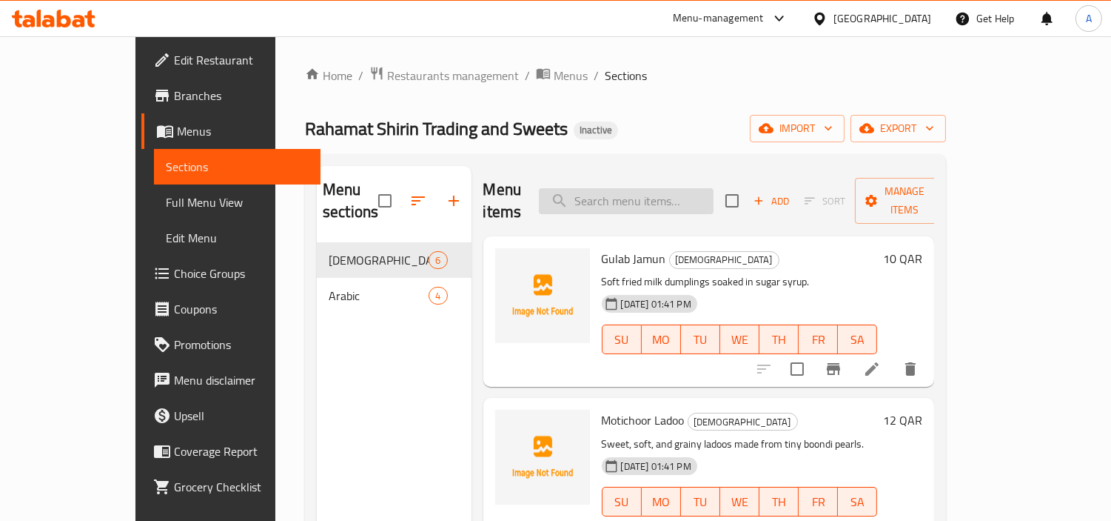
click at [670, 190] on input "search" at bounding box center [626, 201] width 175 height 26
paste input "[PERSON_NAME]"
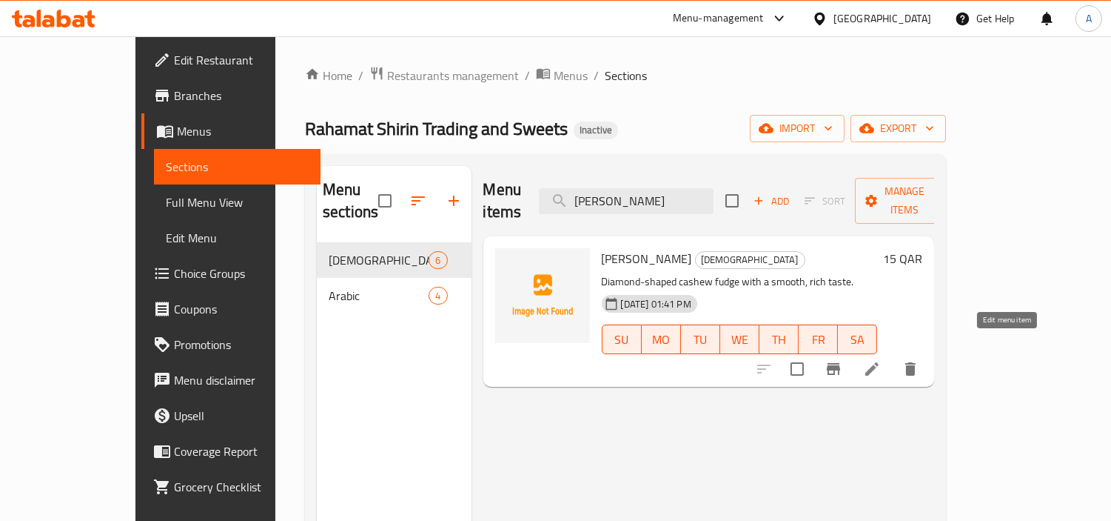
type input "[PERSON_NAME]"
click at [881, 360] on icon at bounding box center [872, 369] width 18 height 18
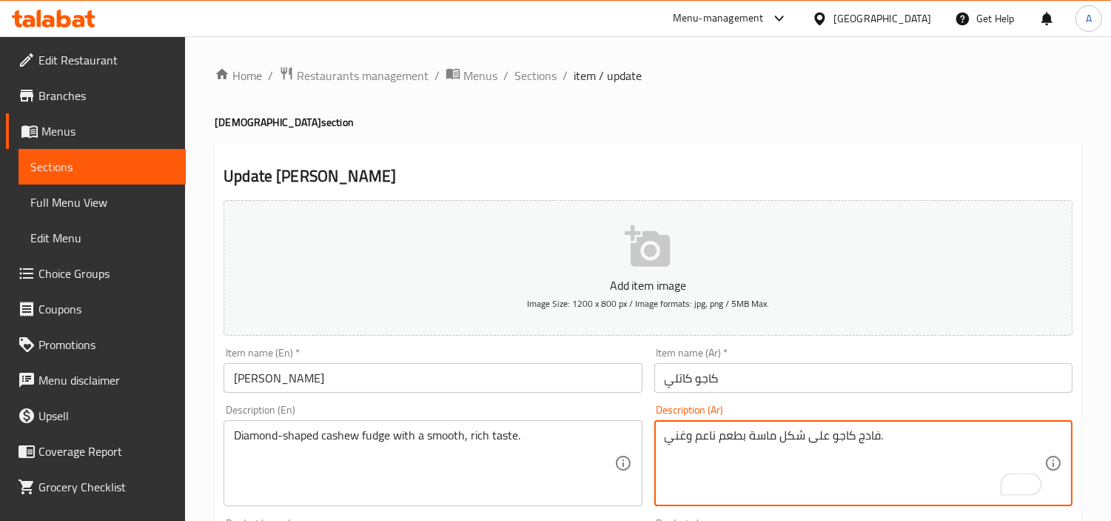
drag, startPoint x: 720, startPoint y: 435, endPoint x: 741, endPoint y: 437, distance: 20.8
click at [738, 460] on textarea "فادج كاجو على شكل ماسة بطعم ناعم وغني." at bounding box center [855, 463] width 380 height 70
drag, startPoint x: 717, startPoint y: 438, endPoint x: 743, endPoint y: 435, distance: 26.1
click at [743, 435] on textarea "فادج كاجو على شكل ماسة بطعم ناعم وغني." at bounding box center [855, 463] width 380 height 70
type textarea "فادج كاجو على شكل ماسة بمذاق ناعم وغني."
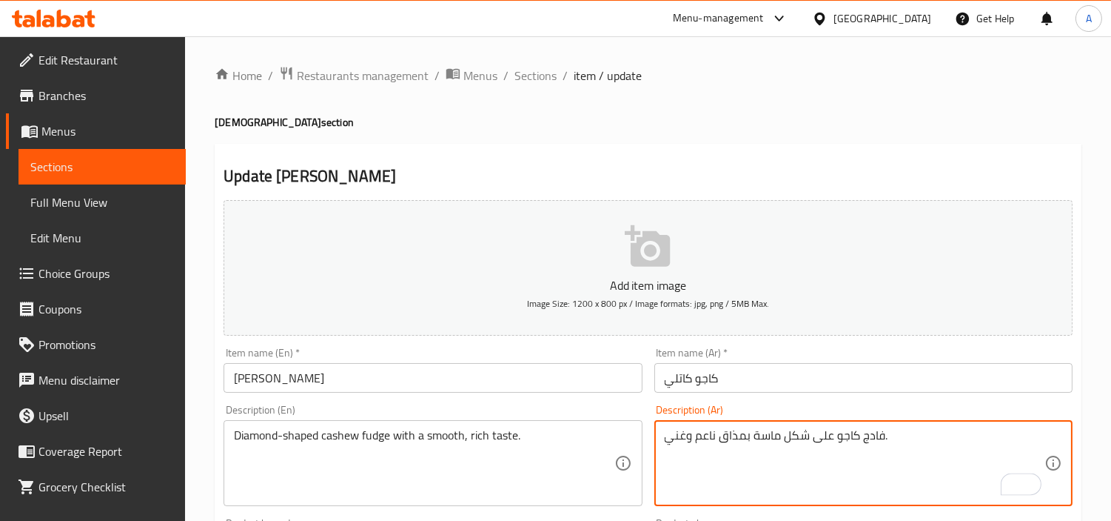
click at [508, 375] on input "[PERSON_NAME]" at bounding box center [433, 378] width 418 height 30
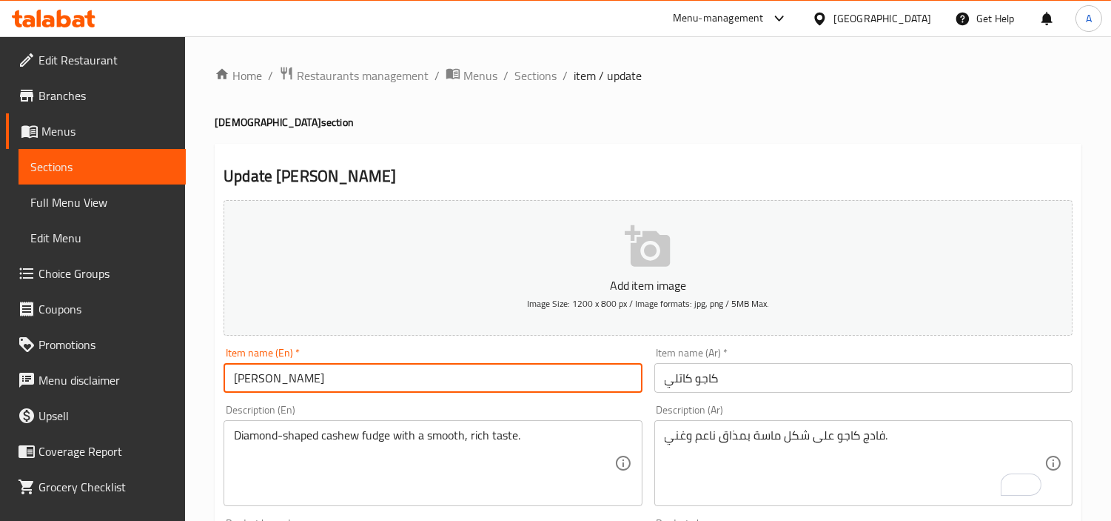
click at [561, 378] on input "[PERSON_NAME]" at bounding box center [433, 378] width 418 height 30
click at [494, 381] on input "[PERSON_NAME]" at bounding box center [433, 378] width 418 height 30
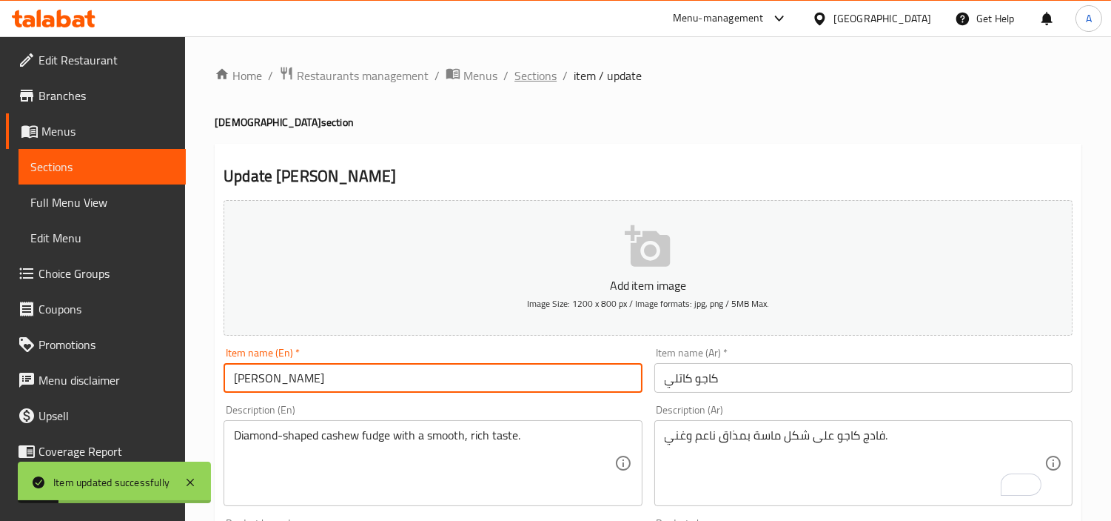
click at [541, 75] on span "Sections" at bounding box center [536, 76] width 42 height 18
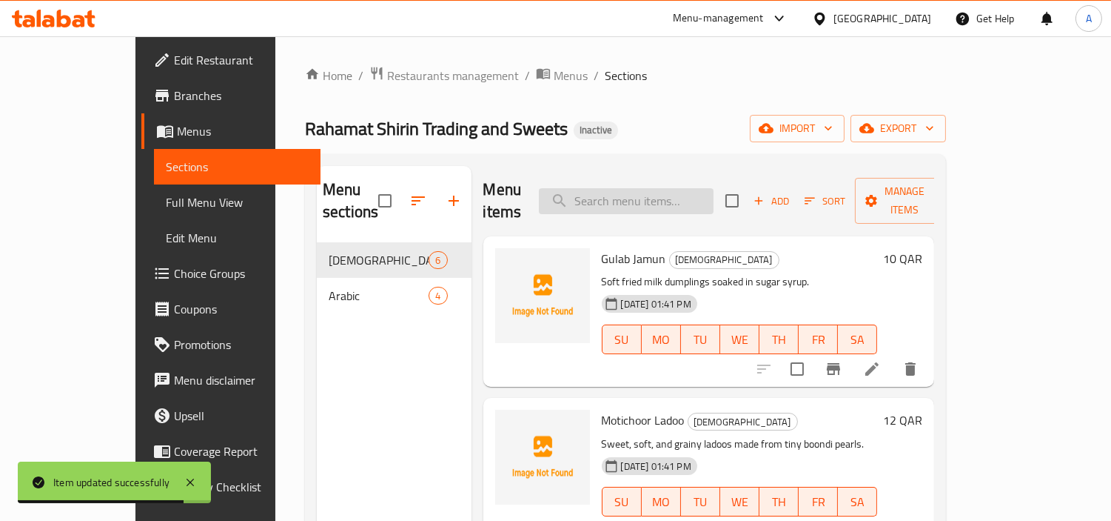
click at [635, 189] on input "search" at bounding box center [626, 201] width 175 height 26
paste input "Semolina"
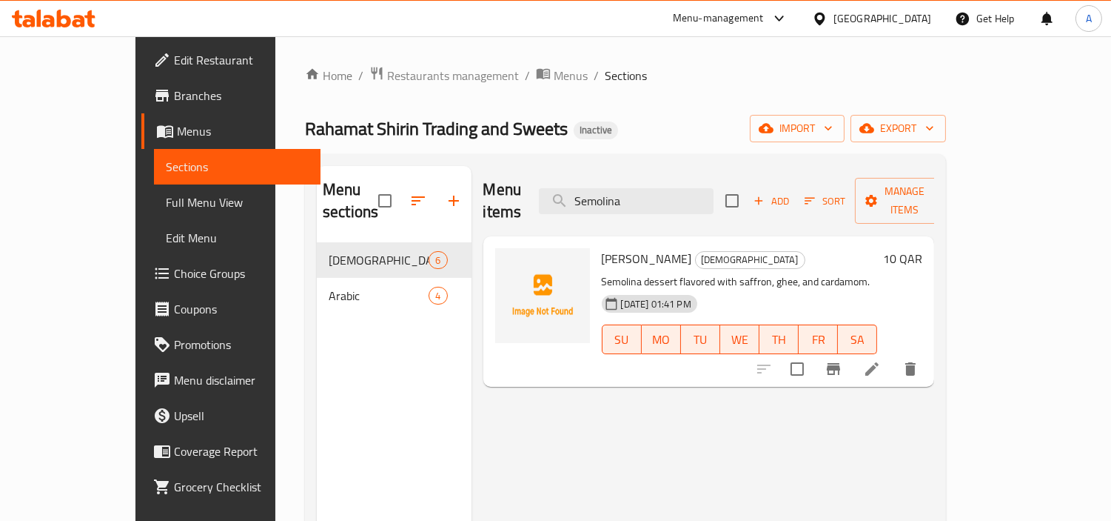
type input "Semolina"
click at [881, 360] on icon at bounding box center [872, 369] width 18 height 18
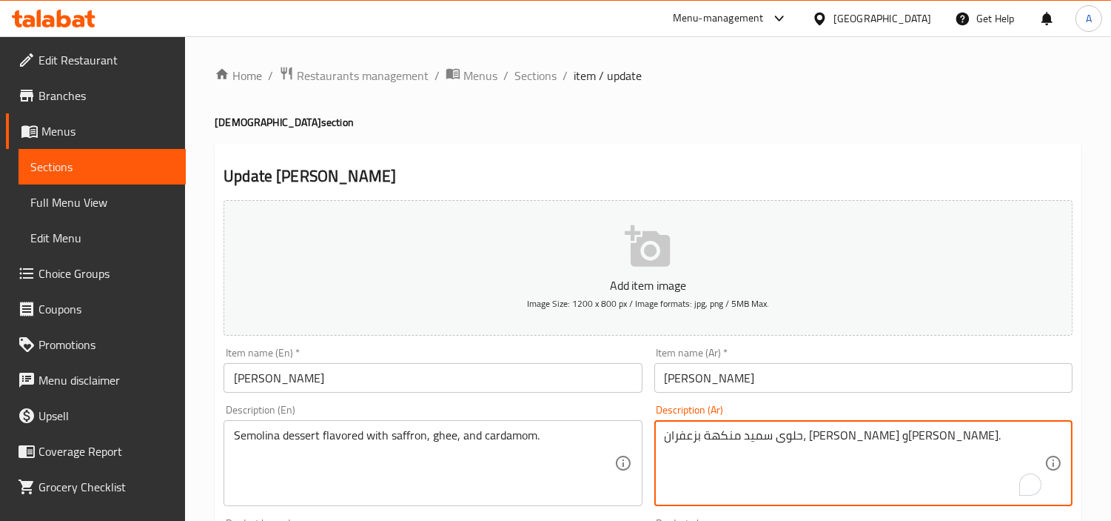
click at [818, 438] on textarea "حلوى سميد منكهة بزعفران، [PERSON_NAME] و[PERSON_NAME]." at bounding box center [855, 463] width 380 height 70
paste textarea "مولينا"
type textarea "حلوى سيمولينا منكهة بزعفران، سمن وهيل."
click at [534, 376] on input "[PERSON_NAME]" at bounding box center [433, 378] width 418 height 30
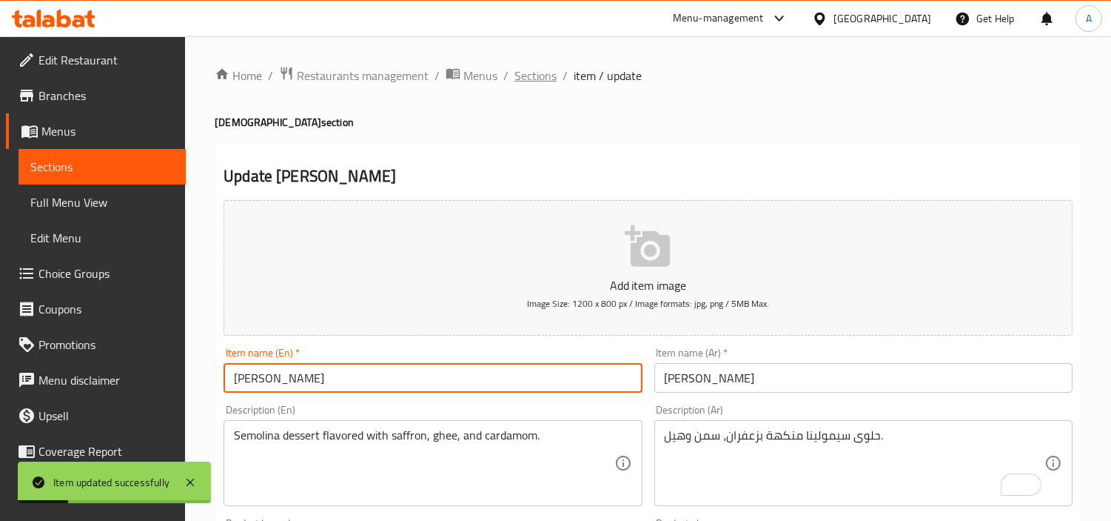
click at [527, 73] on span "Sections" at bounding box center [536, 76] width 42 height 18
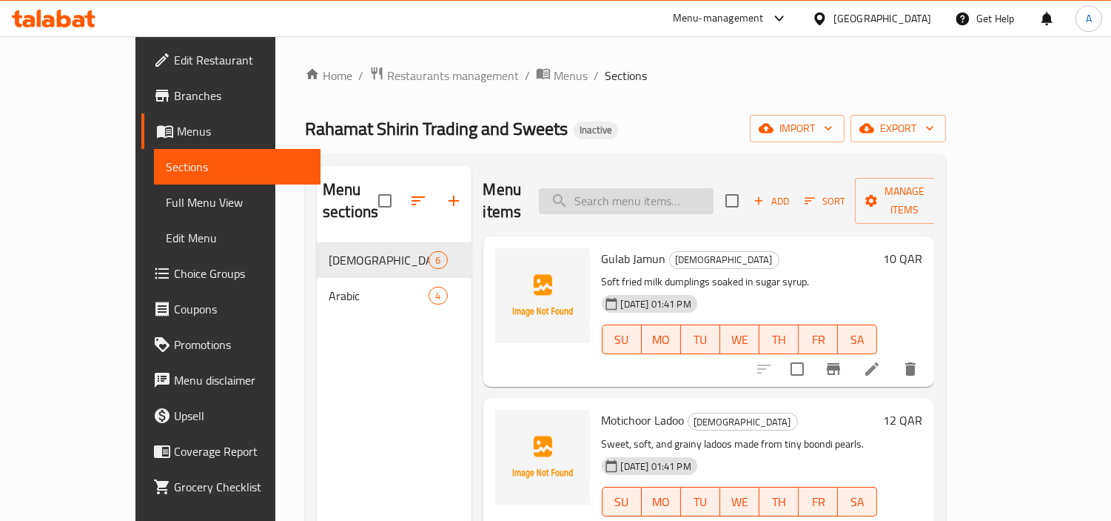
click at [647, 195] on input "search" at bounding box center [626, 201] width 175 height 26
paste input "Pista Roll"
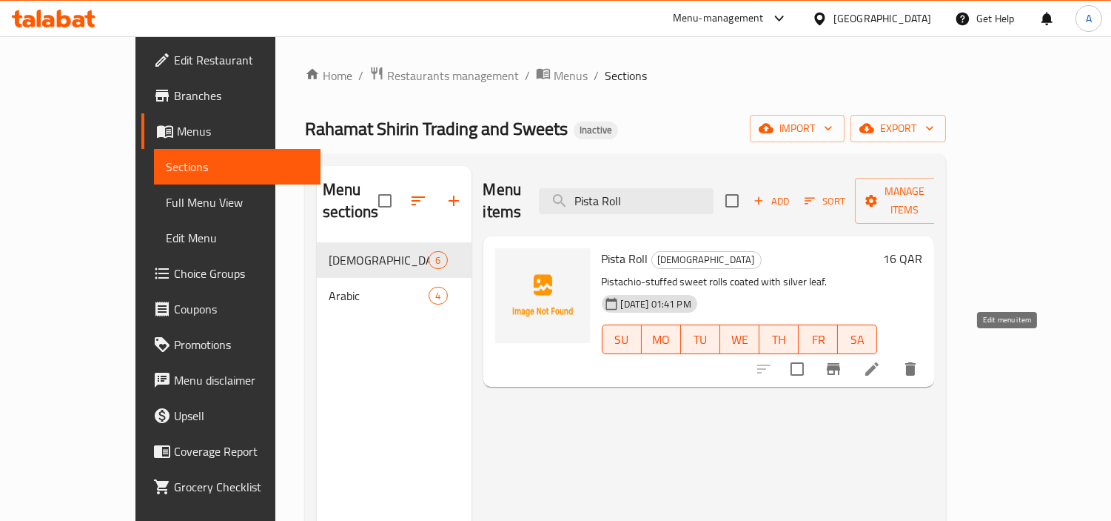
type input "Pista Roll"
click at [881, 360] on icon at bounding box center [872, 369] width 18 height 18
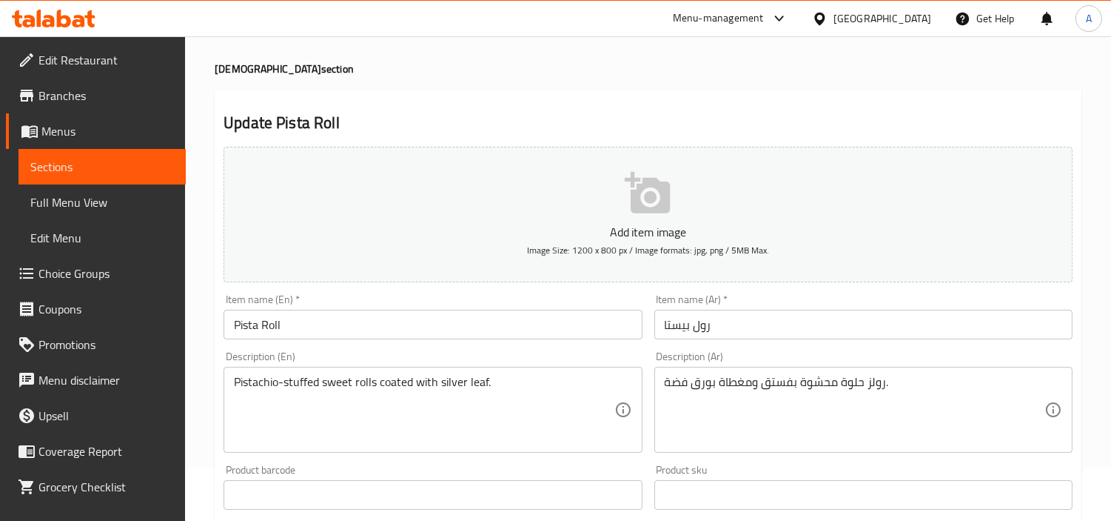
scroll to position [82, 0]
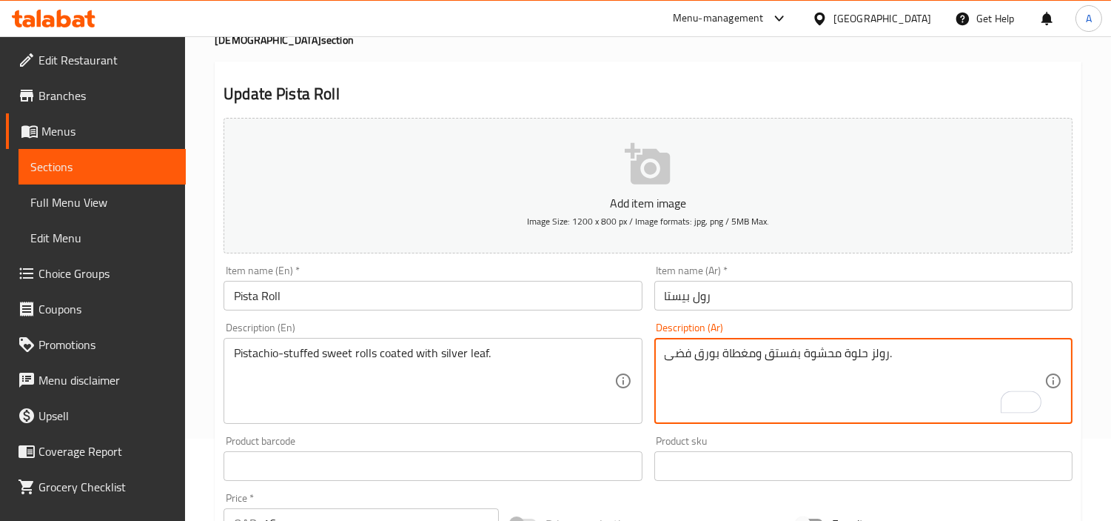
type textarea "رولز حلوة محشوة بفستق ومغطاة بورق فضى."
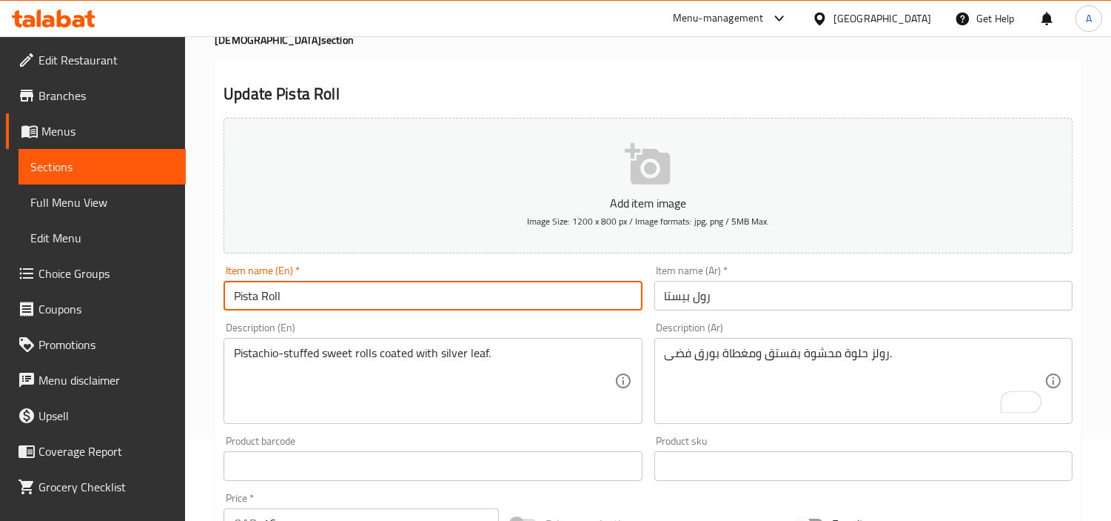
click at [564, 292] on input "Pista Roll" at bounding box center [433, 296] width 418 height 30
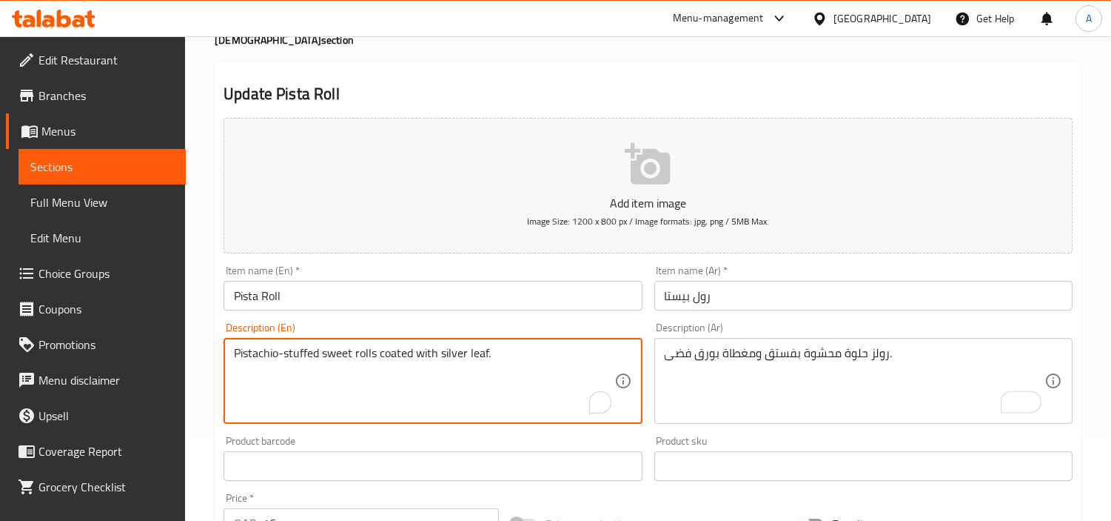
click at [475, 354] on textarea "Pistachio-stuffed sweet rolls coated with silver leaf." at bounding box center [424, 381] width 380 height 70
click at [597, 292] on input "Pista Roll" at bounding box center [433, 296] width 418 height 30
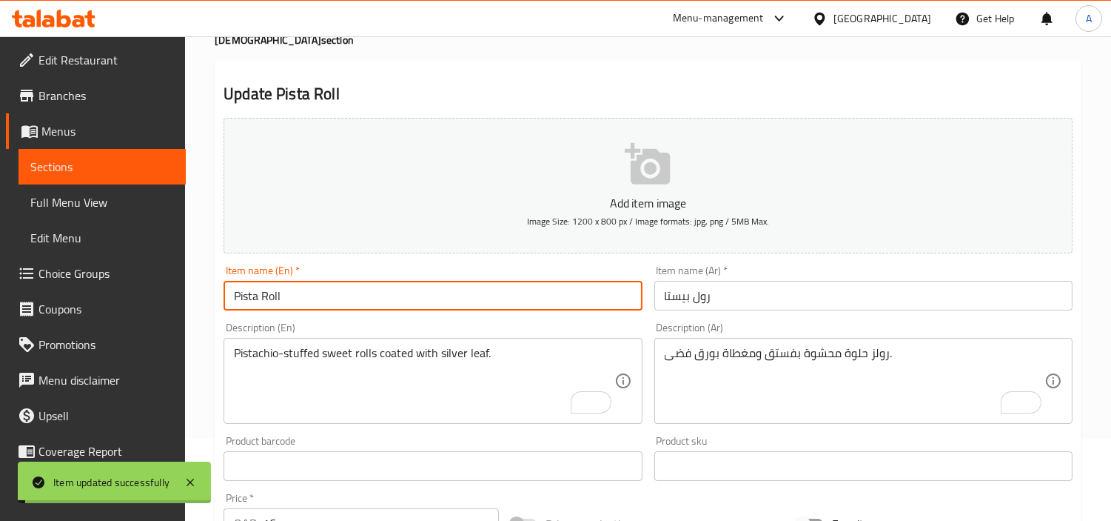
scroll to position [0, 0]
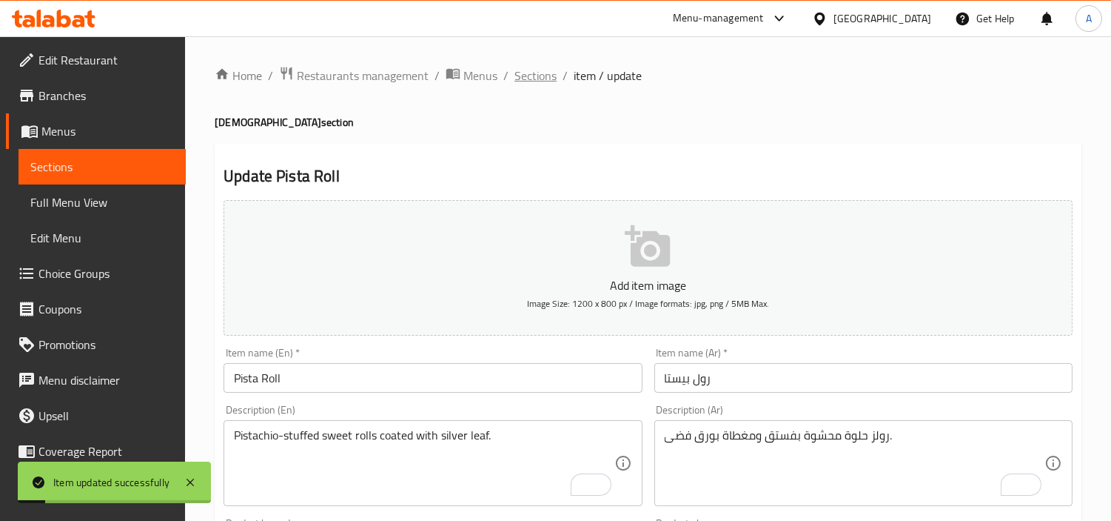
click at [541, 72] on span "Sections" at bounding box center [536, 76] width 42 height 18
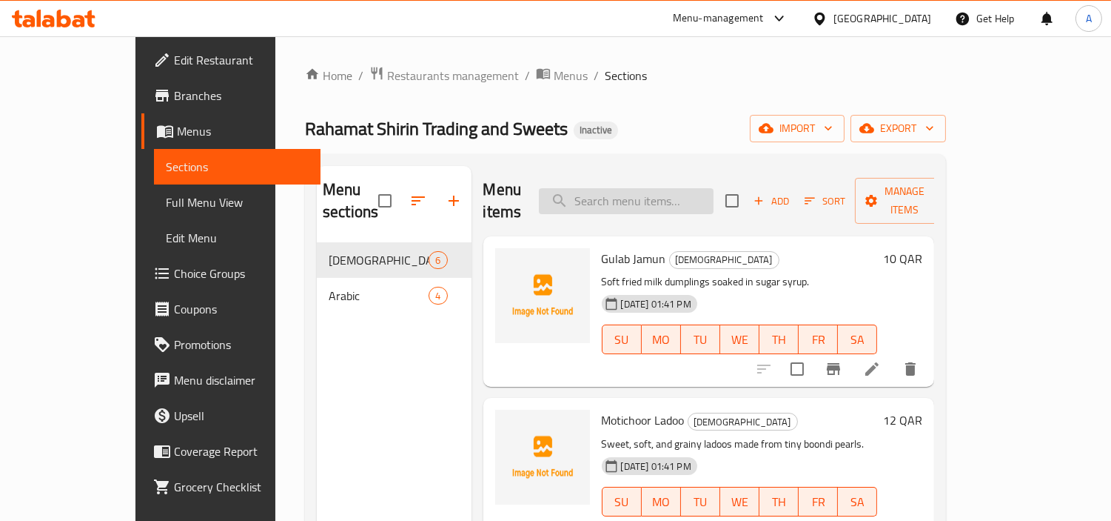
click at [640, 190] on input "search" at bounding box center [626, 201] width 175 height 26
paste input "Kunafa"
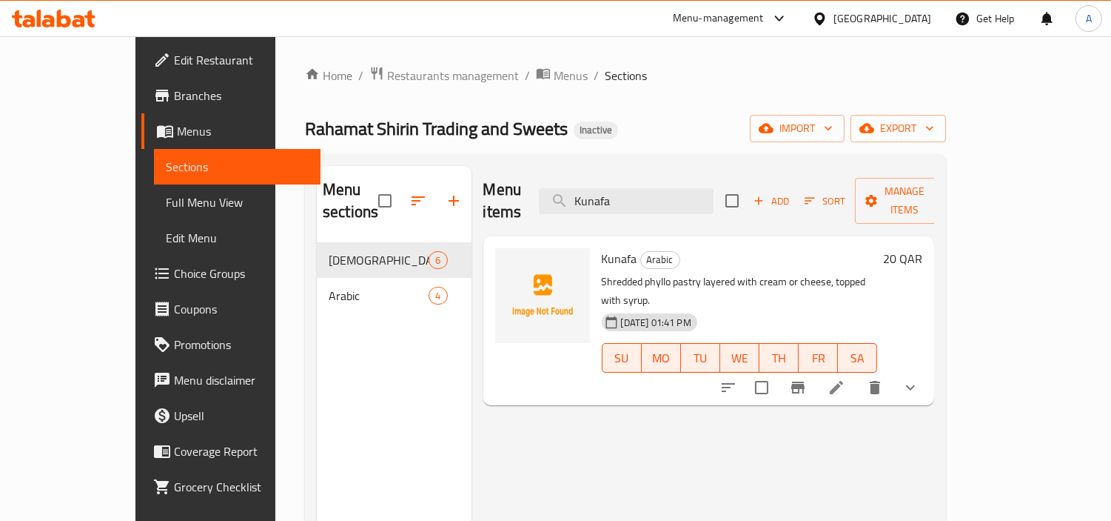
type input "Kunafa"
click at [843, 381] on icon at bounding box center [836, 387] width 13 height 13
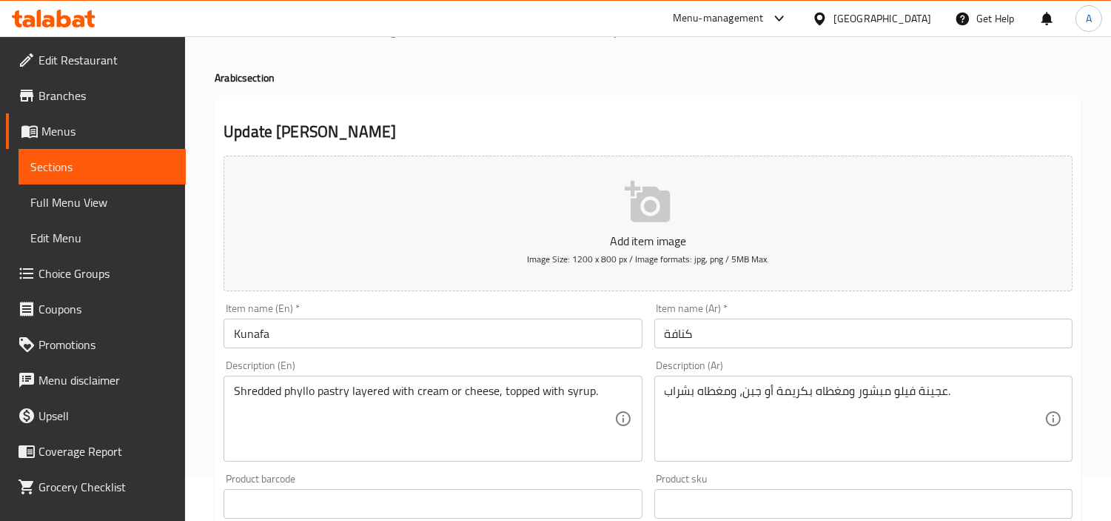
scroll to position [82, 0]
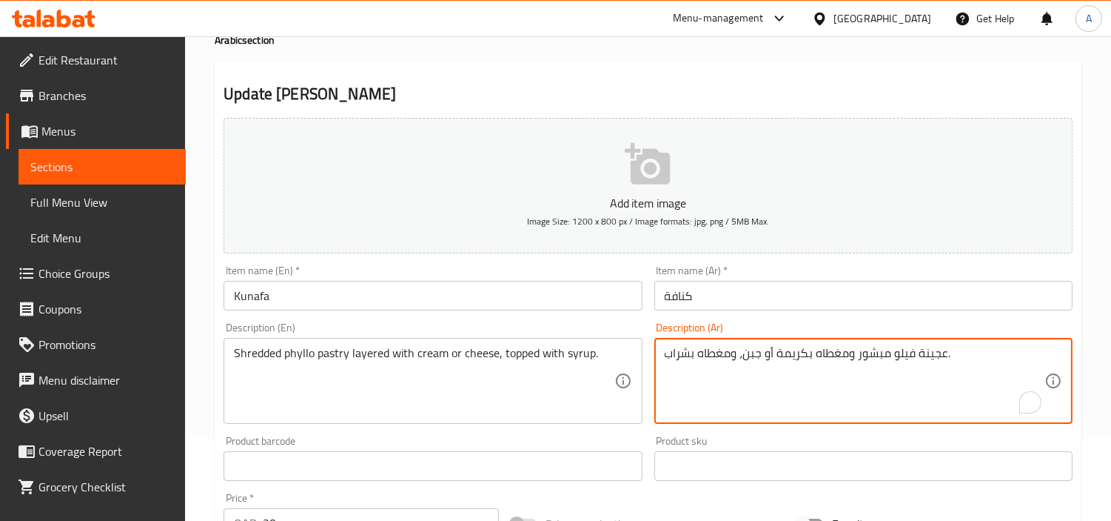
click at [906, 357] on textarea "عجينة فيلو مبشور ومغطاه بكريمة أو جبن، ومغطاه بشراب." at bounding box center [855, 381] width 380 height 70
paste textarea "جلاش"
click at [857, 356] on textarea "عجينة جلاش مبشور ومغطاه بكريمة أو جبن، ومغطاه بشراب." at bounding box center [855, 381] width 380 height 70
drag, startPoint x: 693, startPoint y: 356, endPoint x: 715, endPoint y: 353, distance: 21.7
click at [715, 353] on textarea "عجينة جلاش مبشورة ومغطاه بكريمة أو جبن، ومغطاه بشراب." at bounding box center [855, 381] width 380 height 70
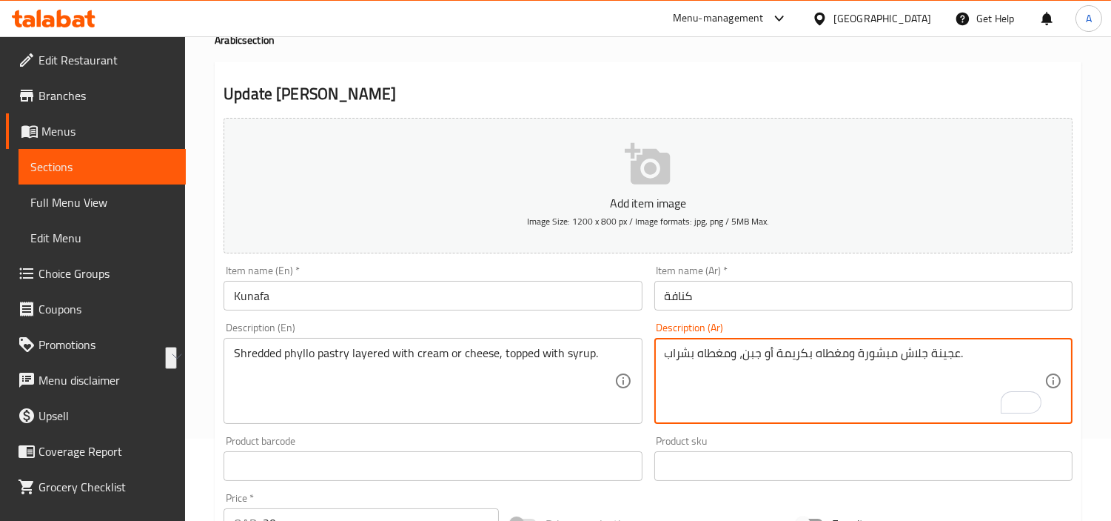
click at [817, 381] on textarea "عجينة جلاش مبشورة ومغطاه بكريمة أو جبن، ومغطاه بشراب." at bounding box center [855, 381] width 380 height 70
drag, startPoint x: 827, startPoint y: 353, endPoint x: 852, endPoint y: 354, distance: 24.4
click at [852, 354] on textarea "عجينة جلاش مبشورة ومغطاه بكريمة أو جبن، ومغطاه بشراب." at bounding box center [855, 381] width 380 height 70
click at [892, 352] on textarea "عجينة جلاش مبشورة مع طبقات كريمة أو جبن، ومغطاه بشراب." at bounding box center [855, 381] width 380 height 70
click at [820, 357] on textarea "عجينة جلاش مبشورة مع طبقة كريمة أو جبن، ومغطاه بشراب." at bounding box center [855, 381] width 380 height 70
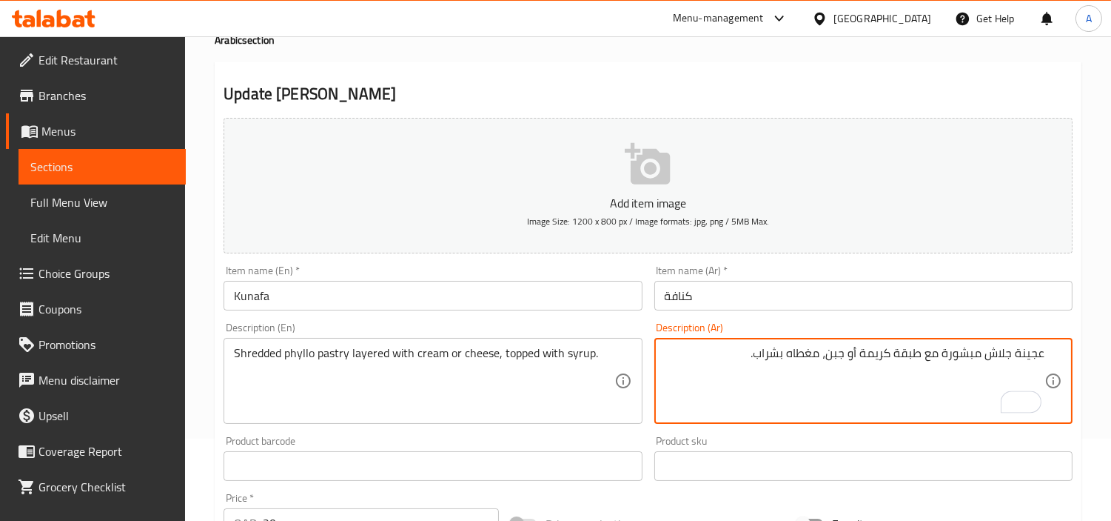
type textarea "عجينة جلاش مبشورة مع طبقة كريمة أو جبن، مغطاه بشراب."
click at [533, 293] on input "Kunafa" at bounding box center [433, 296] width 418 height 30
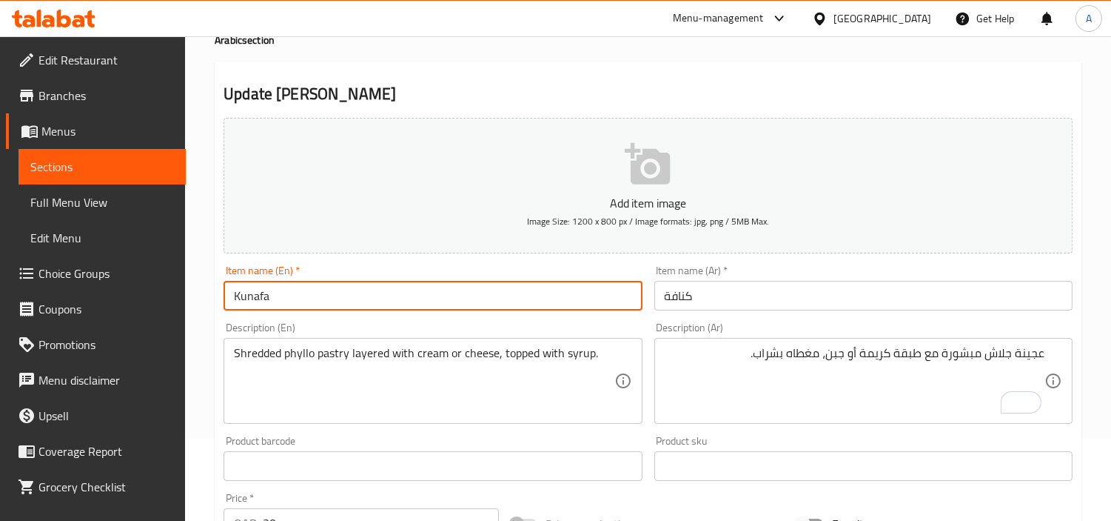
click at [645, 321] on div "Description (En) Shredded phyllo pastry layered with cream or cheese, topped wi…" at bounding box center [433, 372] width 430 height 113
click at [564, 298] on input "Kunafa" at bounding box center [433, 296] width 418 height 30
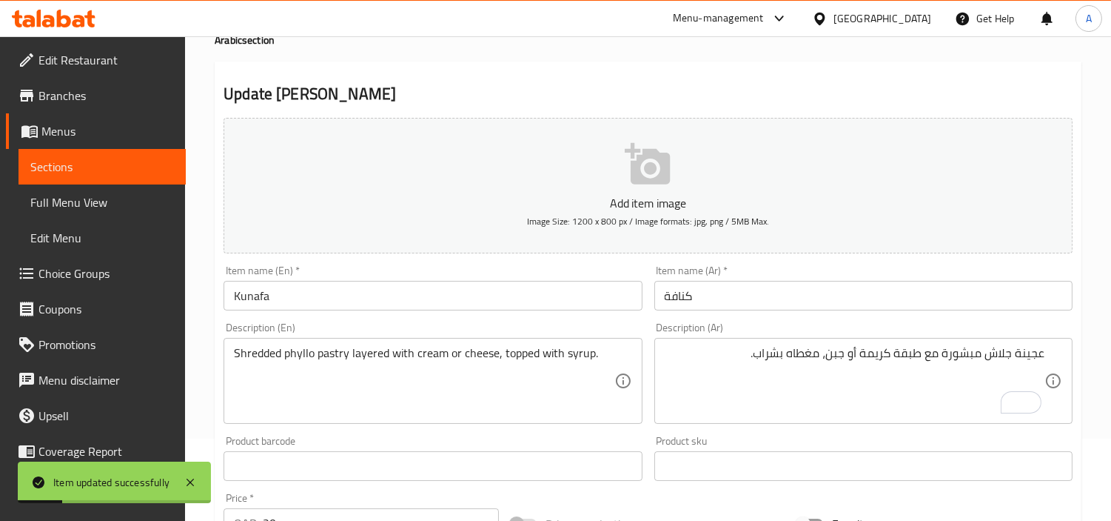
drag, startPoint x: 233, startPoint y: 353, endPoint x: 336, endPoint y: 354, distance: 103.7
click at [320, 353] on div "Shredded phyllo pastry layered with cream or cheese, topped with syrup. Descrip…" at bounding box center [433, 381] width 418 height 86
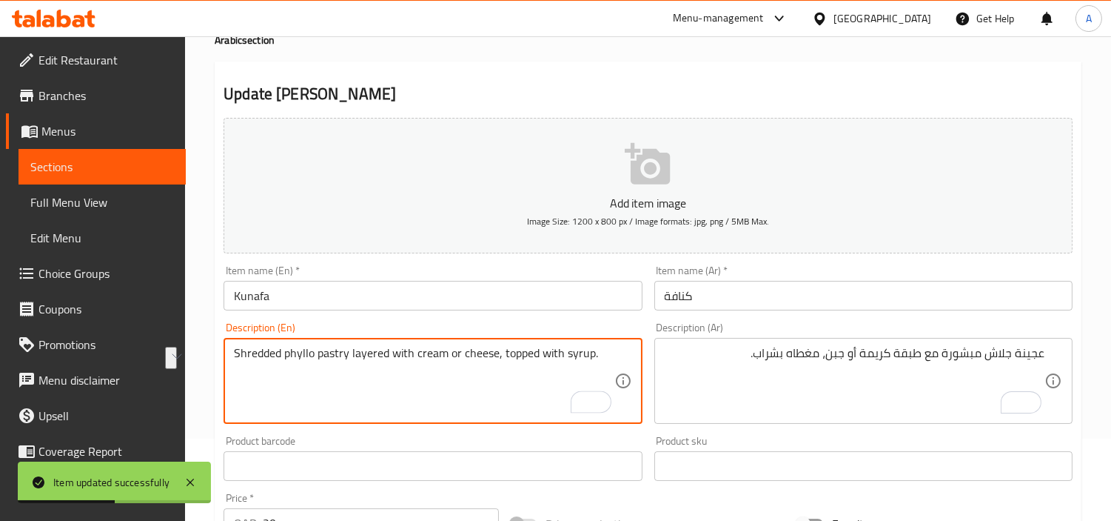
drag, startPoint x: 235, startPoint y: 353, endPoint x: 347, endPoint y: 358, distance: 111.2
click at [347, 358] on textarea "Shredded phyllo pastry layered with cream or cheese, topped with syrup." at bounding box center [424, 381] width 380 height 70
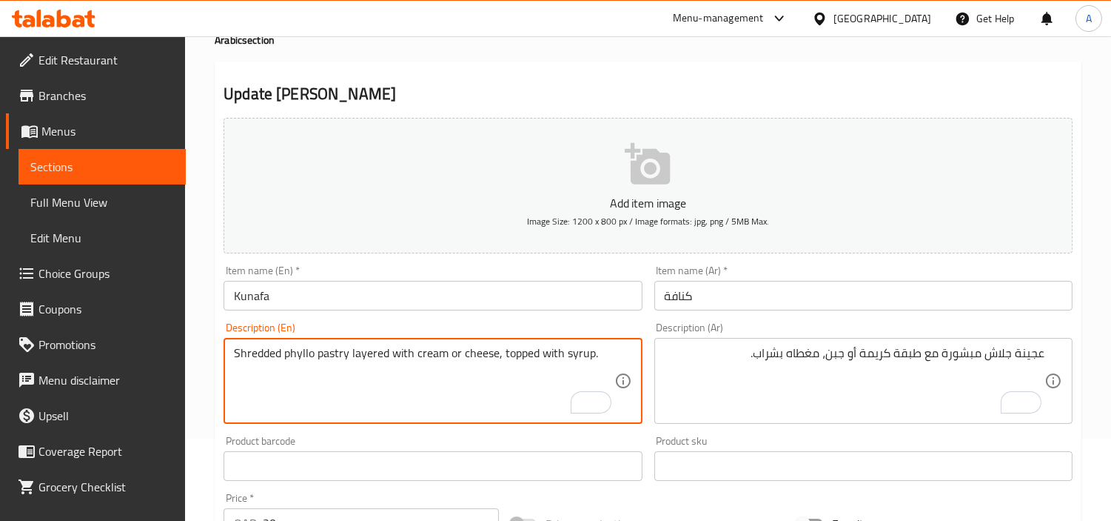
click at [457, 292] on input "Kunafa" at bounding box center [433, 296] width 418 height 30
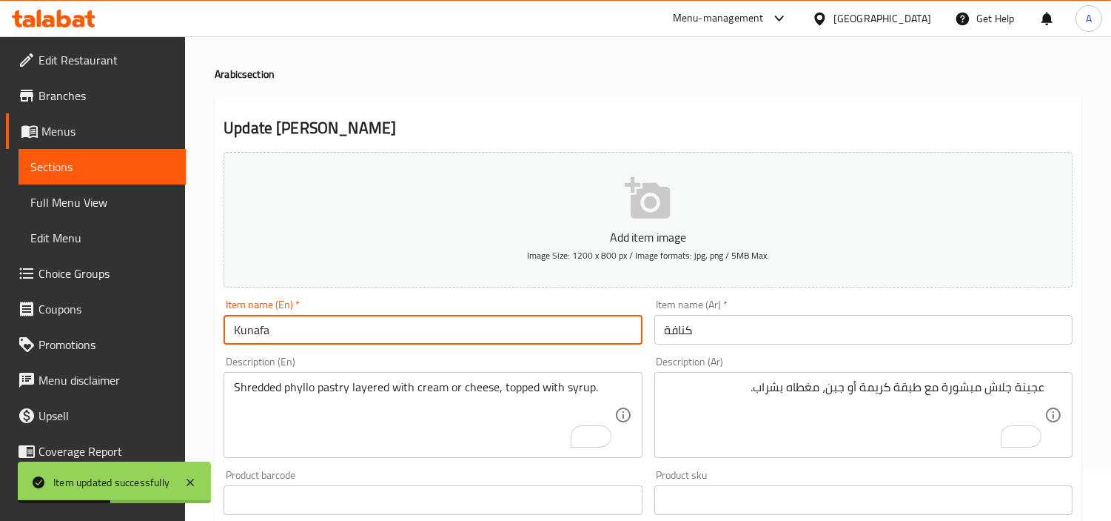
scroll to position [0, 0]
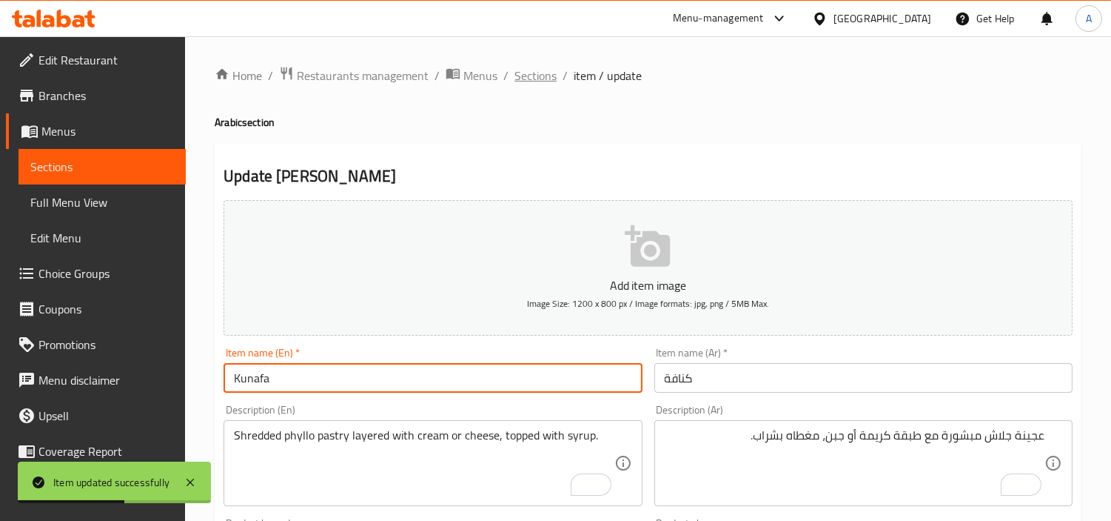
click at [526, 74] on span "Sections" at bounding box center [536, 76] width 42 height 18
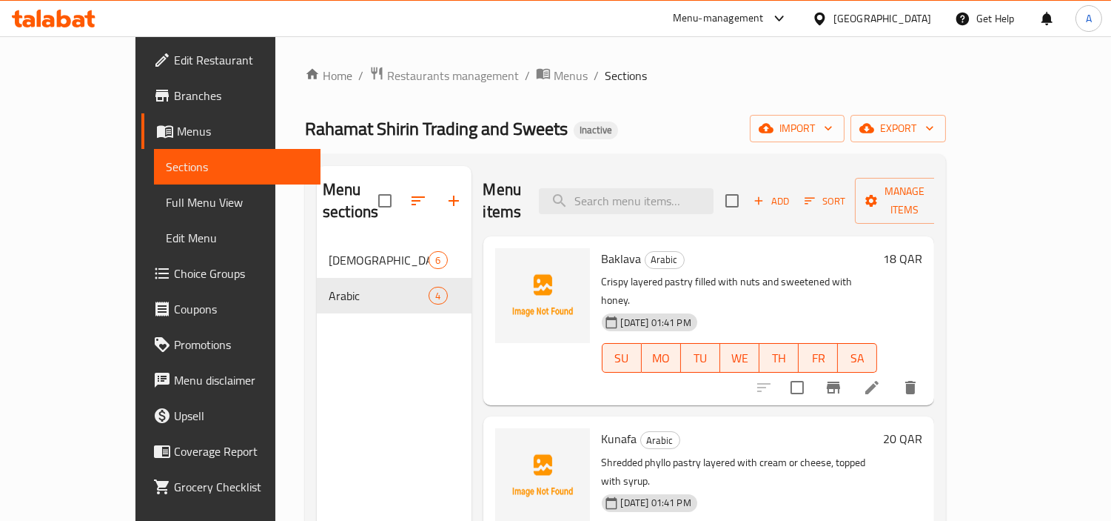
drag, startPoint x: 65, startPoint y: 93, endPoint x: 145, endPoint y: 110, distance: 81.6
click at [174, 93] on span "Branches" at bounding box center [242, 96] width 136 height 18
